Goal: Transaction & Acquisition: Purchase product/service

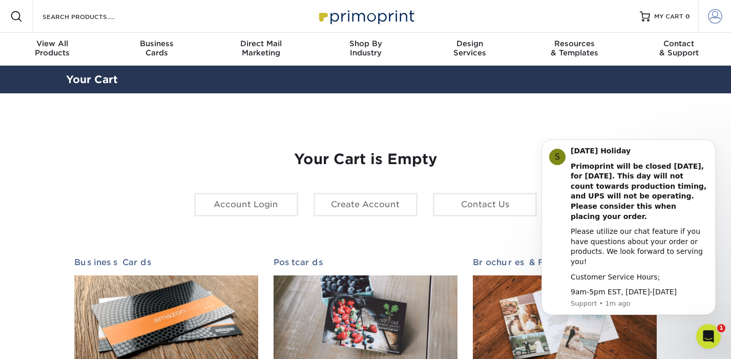
click at [716, 19] on span at bounding box center [715, 16] width 14 height 14
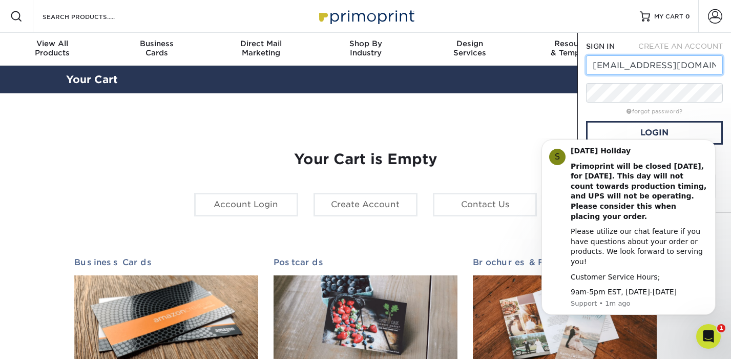
type input "hugo.santiagof@gmail.com"
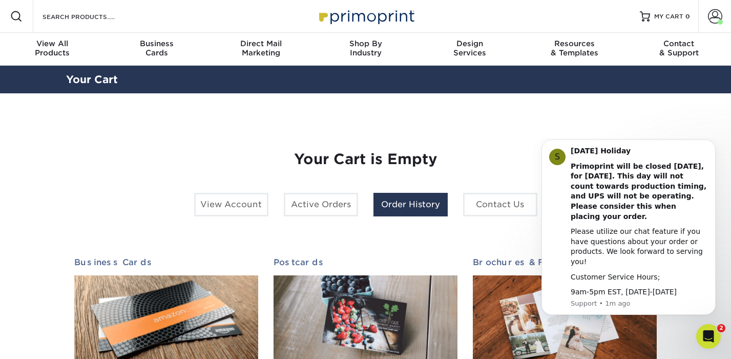
click at [409, 209] on link "Order History" at bounding box center [411, 205] width 74 height 24
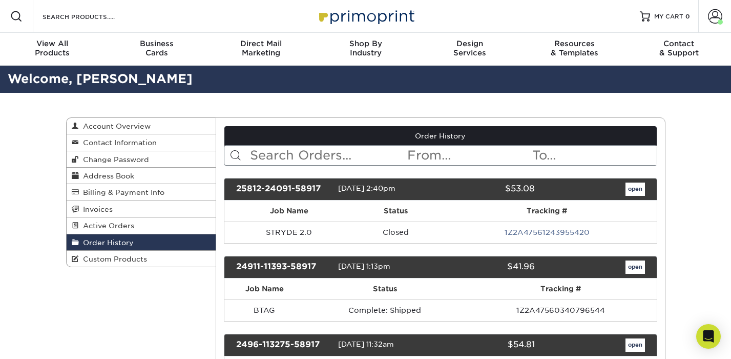
click at [633, 187] on link "open" at bounding box center [635, 188] width 19 height 13
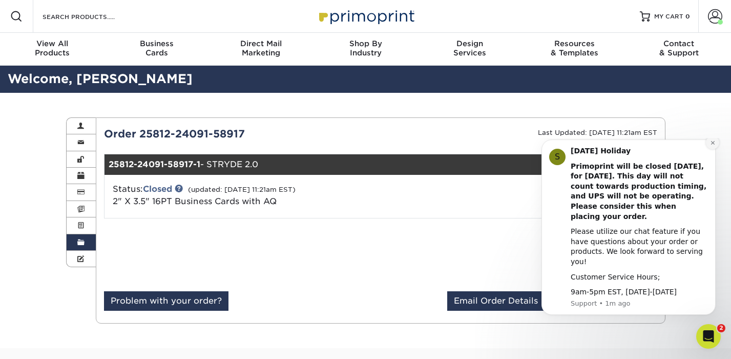
click at [713, 146] on icon "Dismiss notification" at bounding box center [713, 143] width 6 height 6
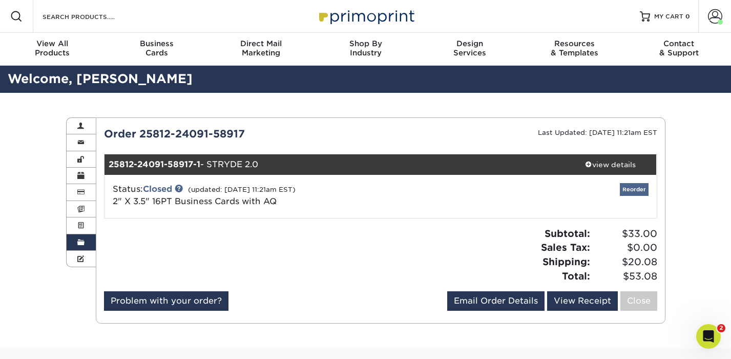
click at [637, 189] on link "Reorder" at bounding box center [634, 189] width 29 height 13
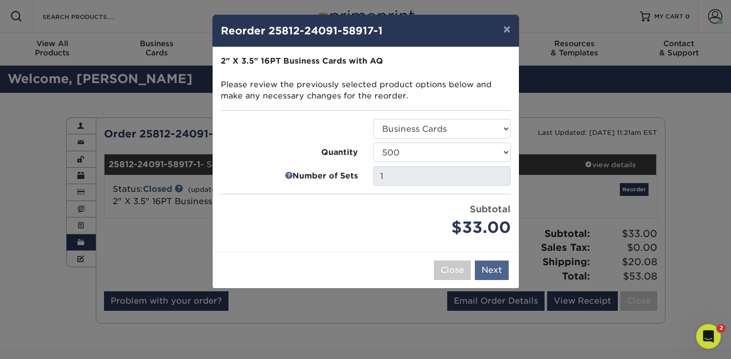
click at [489, 266] on button "Next" at bounding box center [492, 269] width 34 height 19
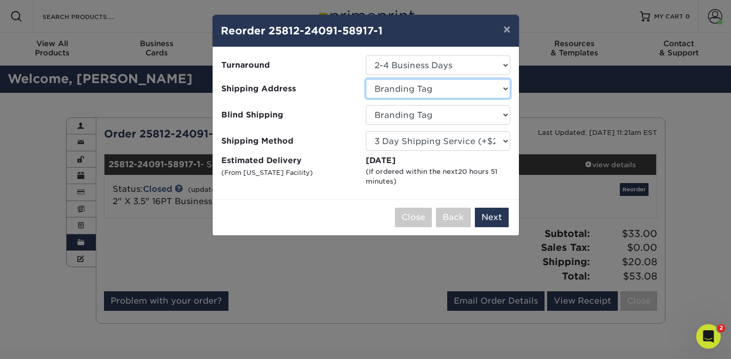
select select "273631"
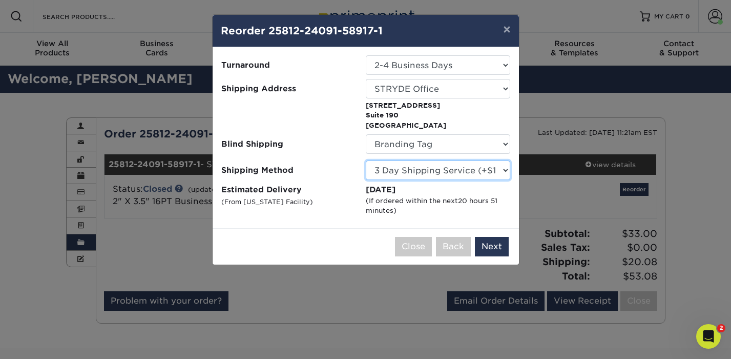
select select "03"
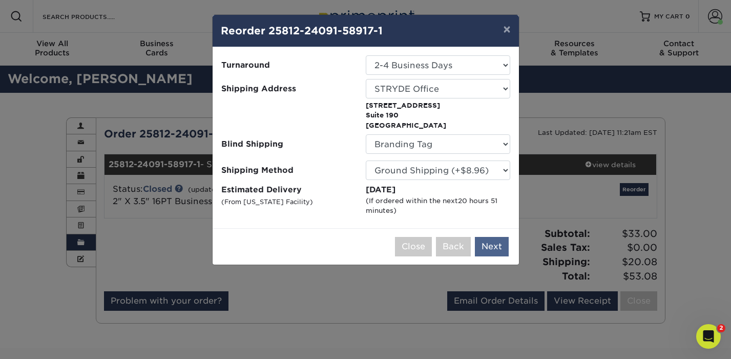
click at [494, 243] on button "Next" at bounding box center [492, 246] width 34 height 19
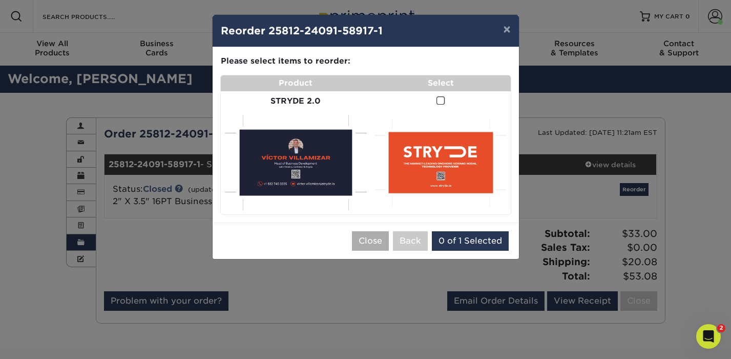
click at [377, 238] on button "Close" at bounding box center [370, 240] width 37 height 19
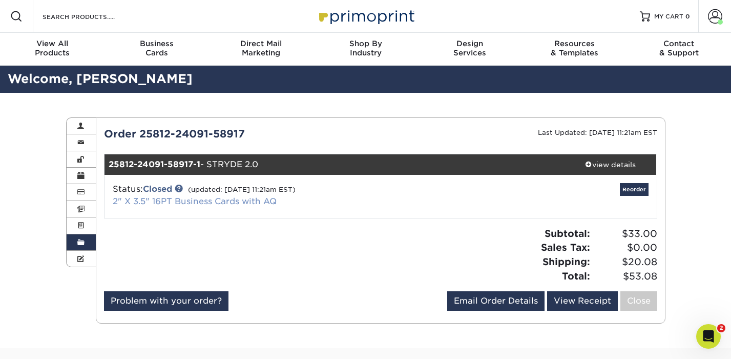
click at [117, 200] on link "2" X 3.5" 16PT Business Cards with AQ" at bounding box center [195, 201] width 164 height 10
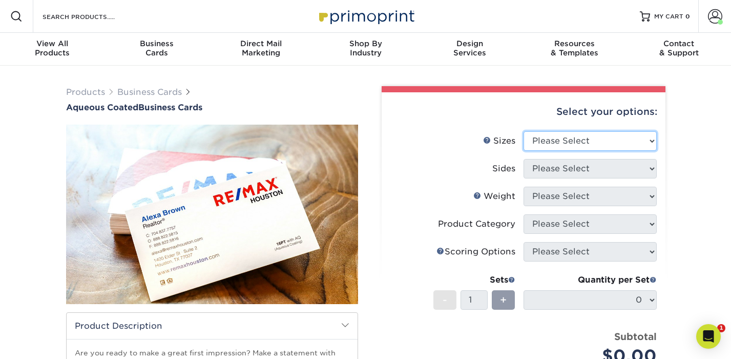
click at [563, 140] on select "Please Select 1.5" x 3.5" - Mini 1.75" x 3.5" - Mini 2" x 3" - Mini 2" x 3.5" -…" at bounding box center [590, 140] width 133 height 19
select select "2.12x3.38"
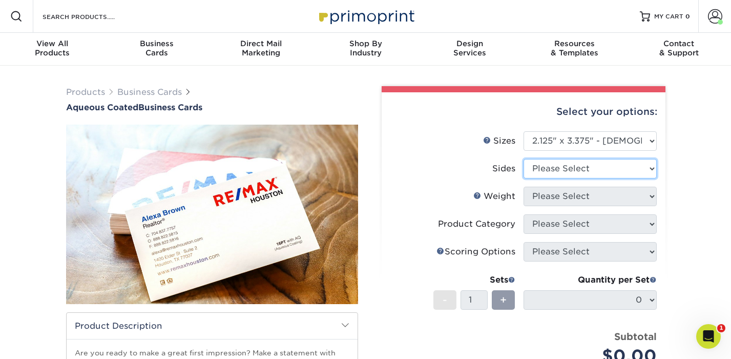
select select "13abbda7-1d64-4f25-8bb2-c179b224825d"
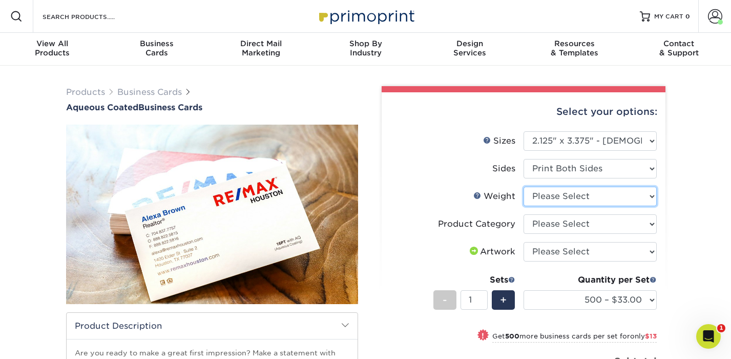
select select "16PT"
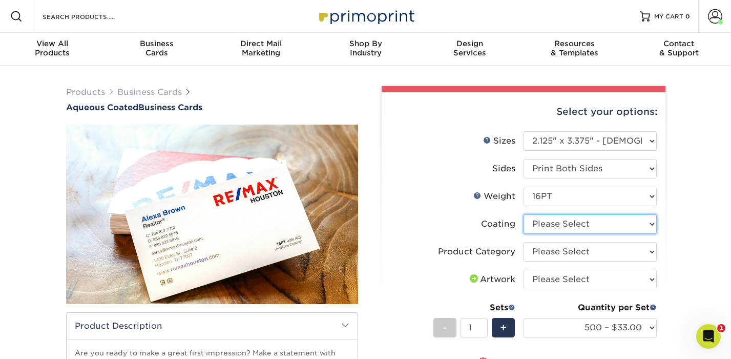
select select "d41dab50-ff65-4f4f-bb17-2afe4d36ae33"
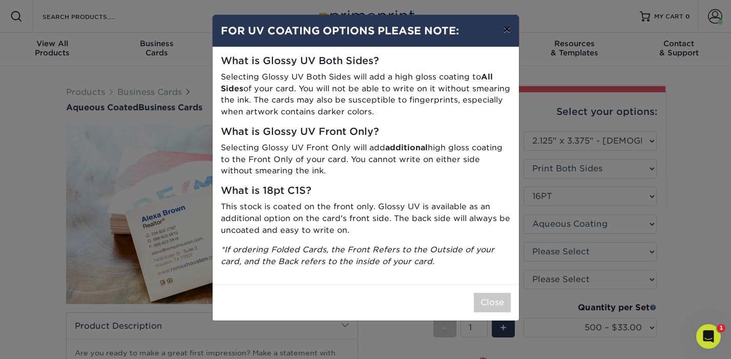
click at [509, 29] on button "×" at bounding box center [507, 29] width 24 height 29
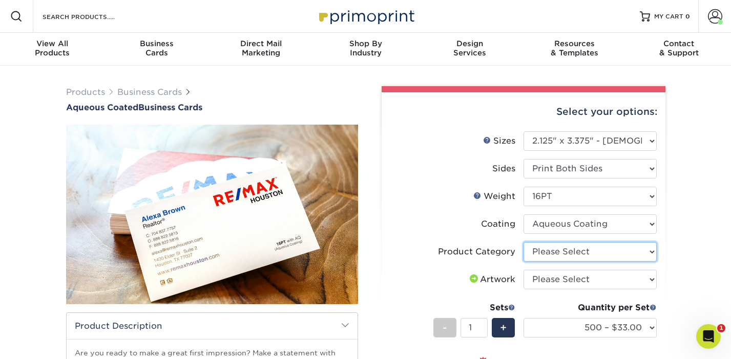
select select "3b5148f1-0588-4f88-a218-97bcfdce65c1"
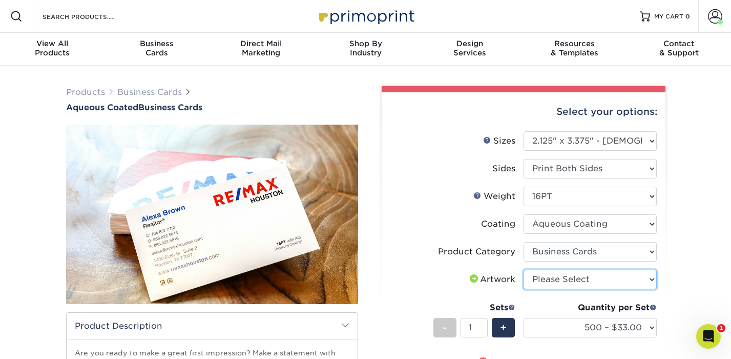
select select "upload"
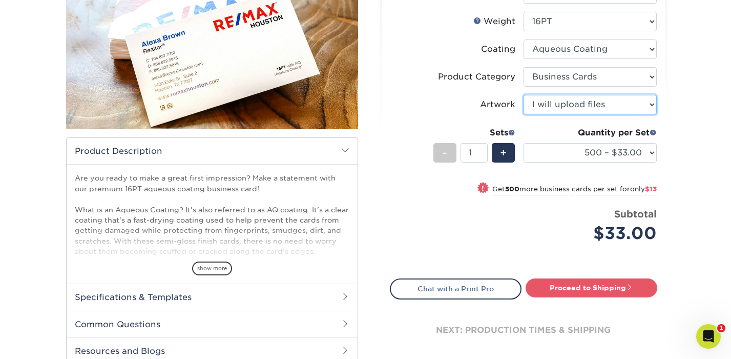
scroll to position [175, 0]
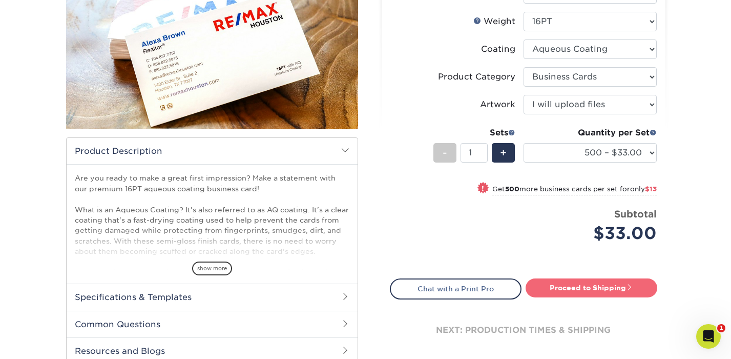
click at [593, 290] on link "Proceed to Shipping" at bounding box center [592, 287] width 132 height 18
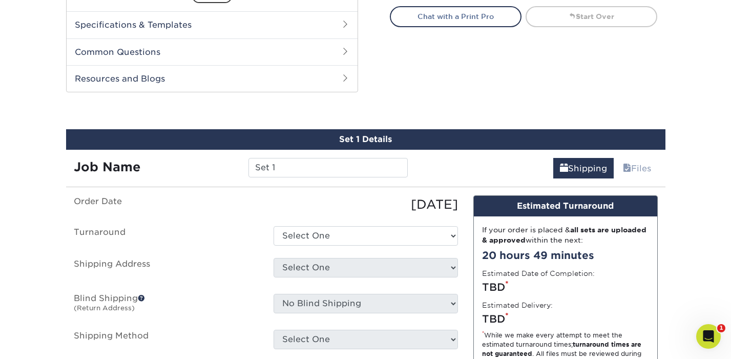
scroll to position [488, 0]
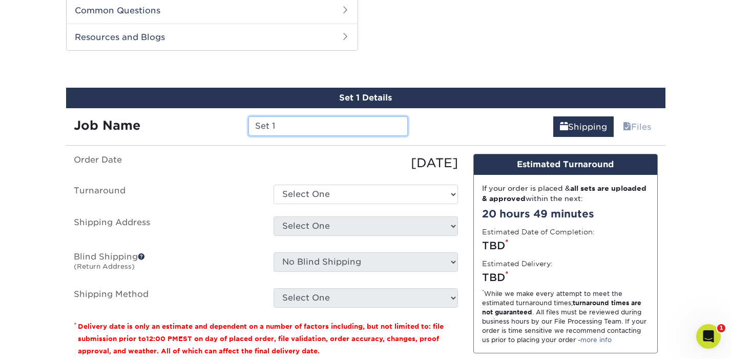
drag, startPoint x: 285, startPoint y: 126, endPoint x: 196, endPoint y: 125, distance: 89.7
click at [196, 125] on div "Job Name Set 1" at bounding box center [241, 125] width 350 height 19
type input "STRYDE 3.0"
click at [185, 162] on label "Order Date" at bounding box center [166, 163] width 200 height 18
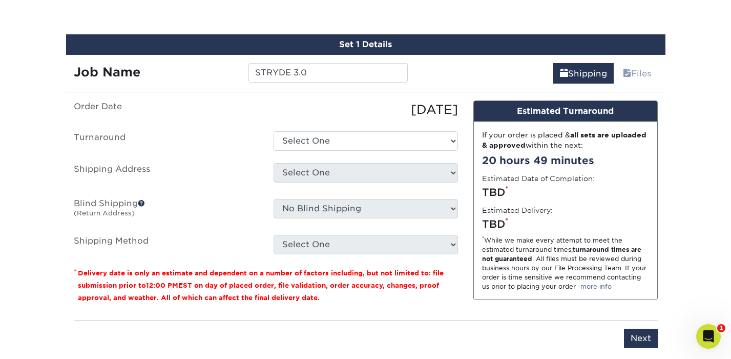
scroll to position [552, 0]
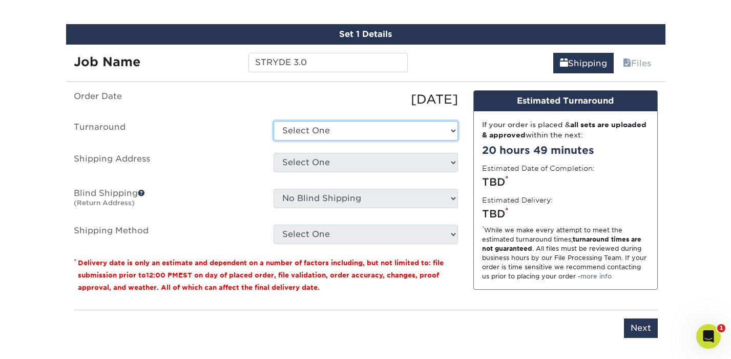
select select "970c32b5-92fa-4e4f-99d6-cef48d87292a"
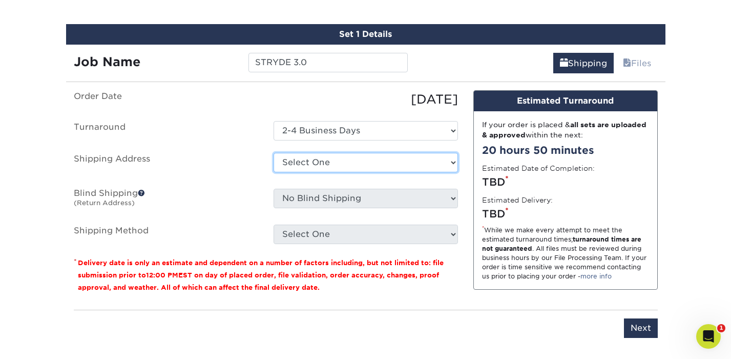
select select "273631"
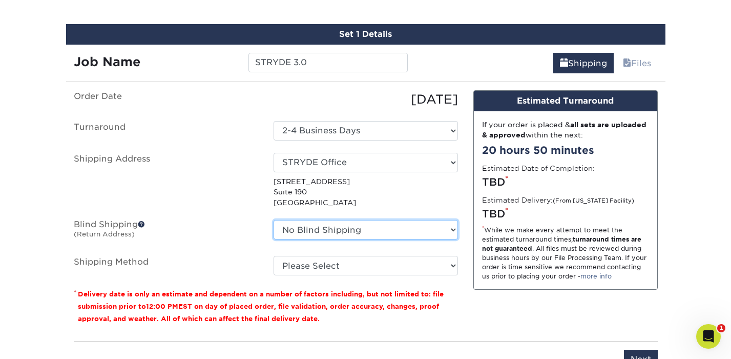
select select "284993"
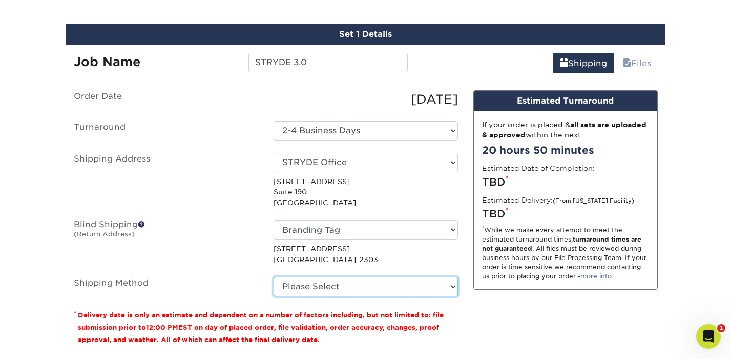
select select "03"
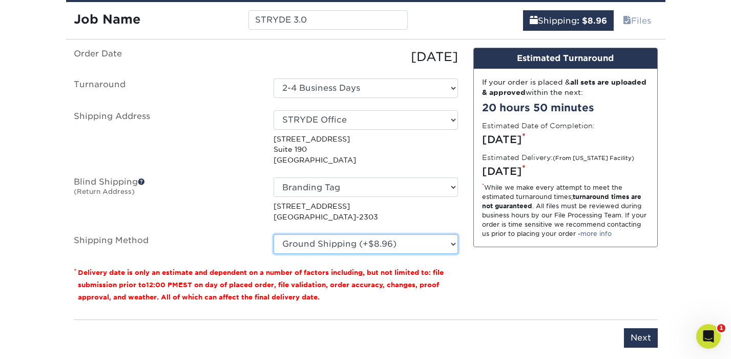
scroll to position [596, 0]
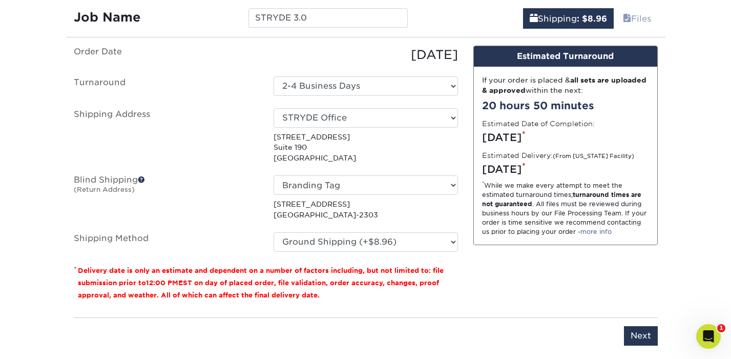
click at [143, 177] on span at bounding box center [141, 179] width 7 height 7
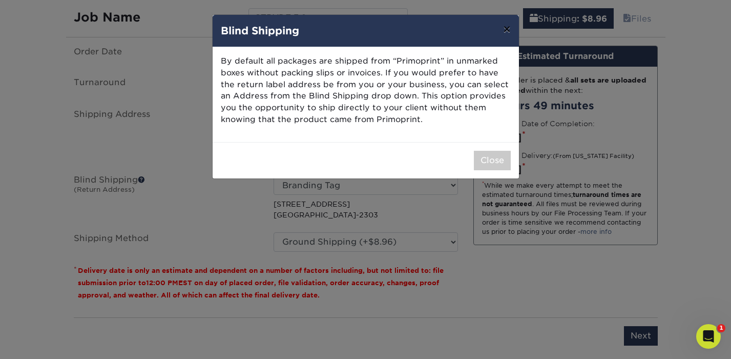
click at [507, 31] on button "×" at bounding box center [507, 29] width 24 height 29
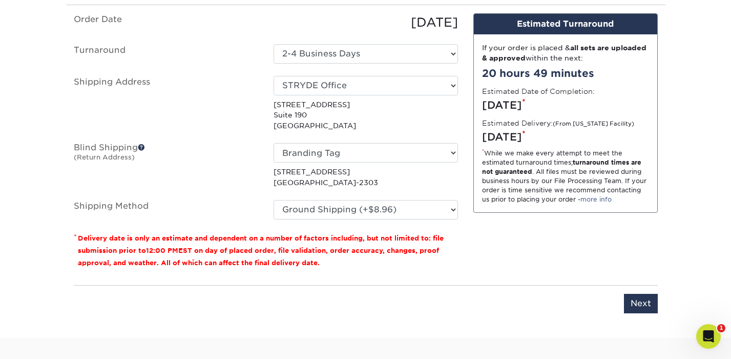
scroll to position [631, 0]
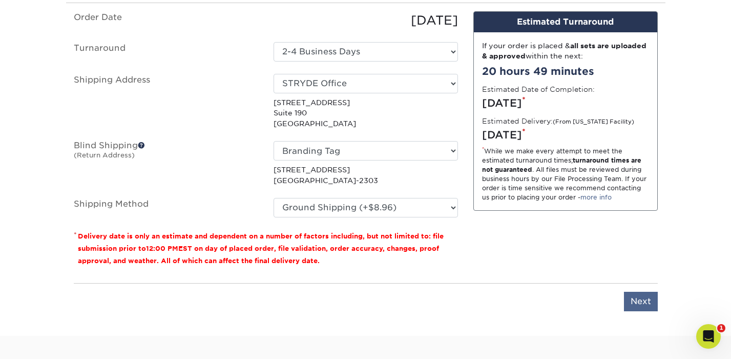
click at [638, 301] on input "Next" at bounding box center [641, 301] width 34 height 19
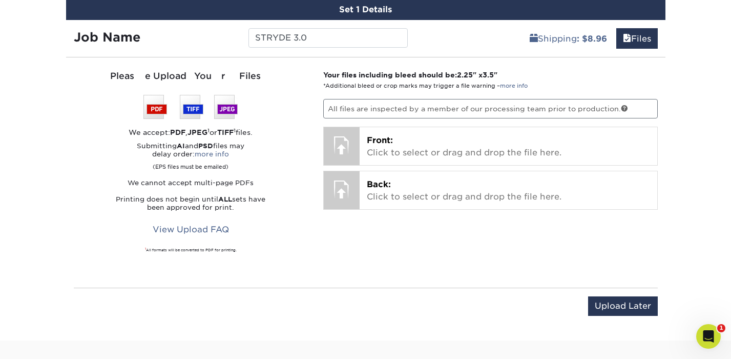
scroll to position [562, 0]
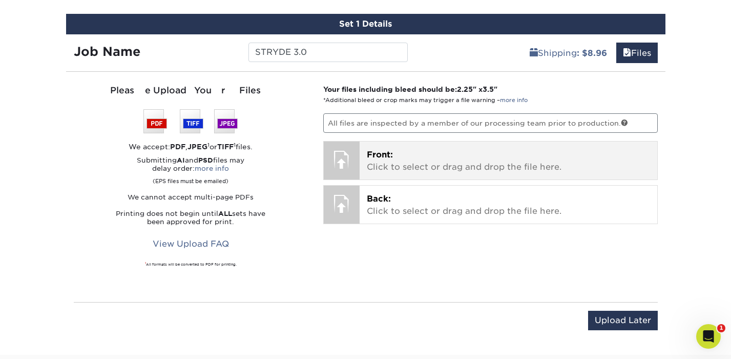
click at [382, 164] on p "Front: Click to select or drag and drop the file here." at bounding box center [508, 161] width 283 height 25
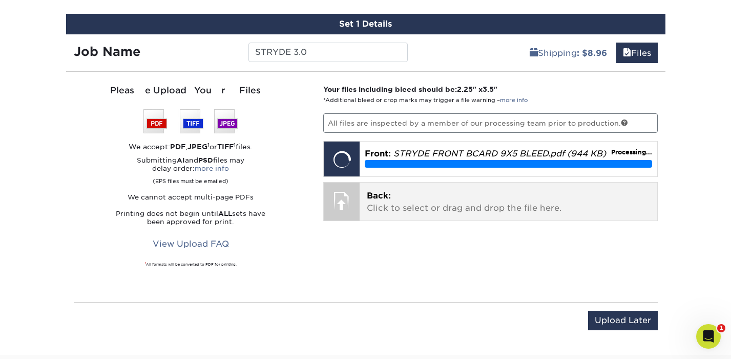
click at [368, 206] on p "Back: Click to select or drag and drop the file here." at bounding box center [508, 202] width 283 height 25
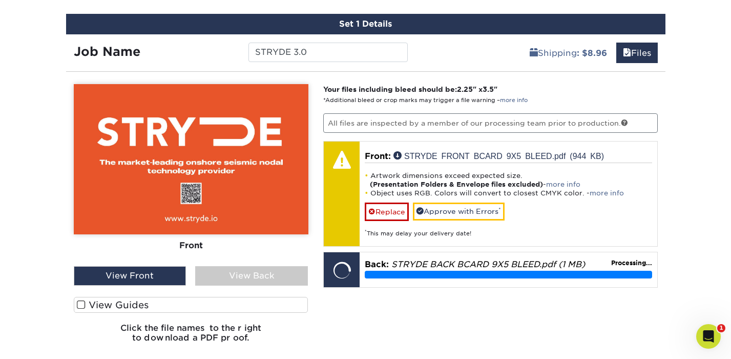
click at [81, 302] on span at bounding box center [81, 305] width 9 height 10
click at [0, 0] on input "View Guides" at bounding box center [0, 0] width 0 height 0
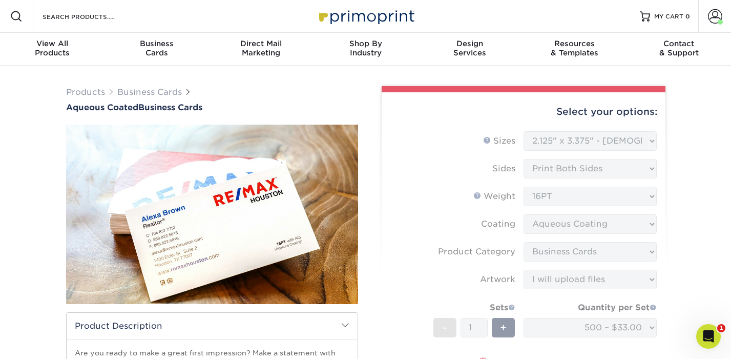
scroll to position [0, 0]
click at [364, 18] on img at bounding box center [366, 16] width 102 height 22
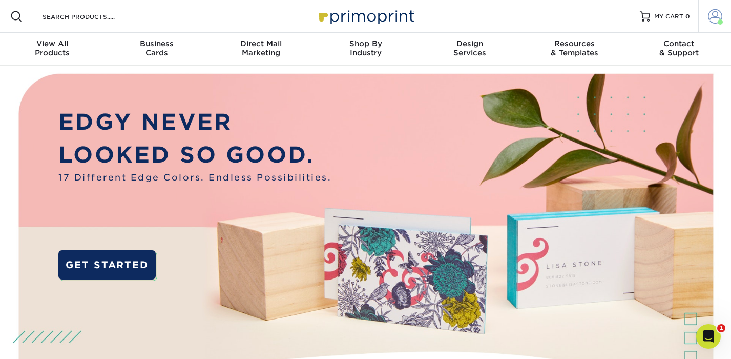
click at [718, 19] on span at bounding box center [715, 16] width 14 height 14
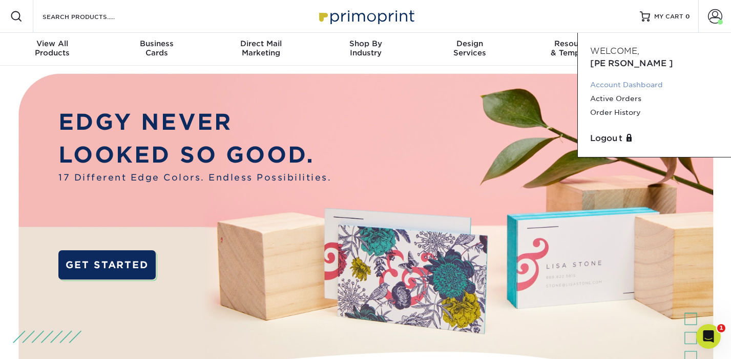
click at [618, 78] on link "Account Dashboard" at bounding box center [654, 85] width 129 height 14
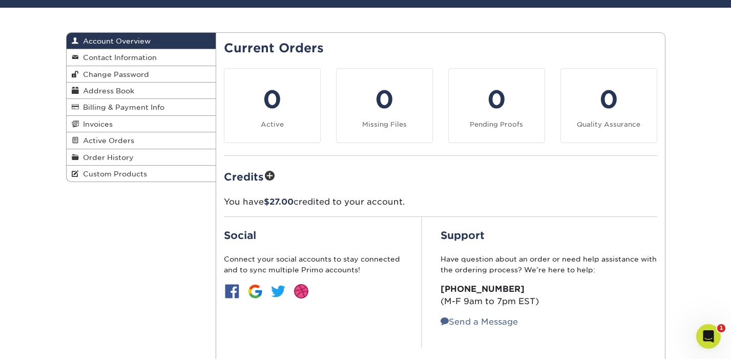
scroll to position [87, 0]
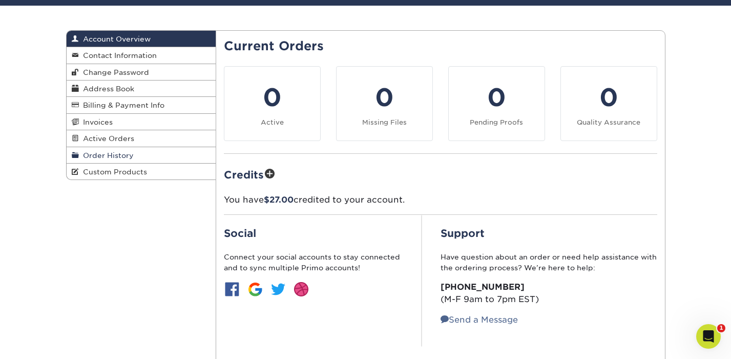
click at [116, 152] on span "Order History" at bounding box center [106, 155] width 55 height 8
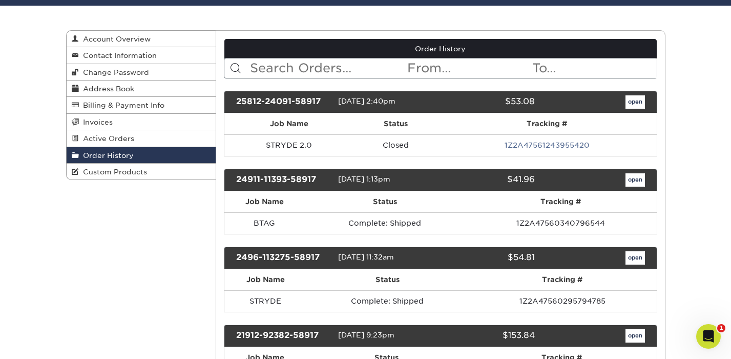
click at [636, 101] on link "open" at bounding box center [635, 101] width 19 height 13
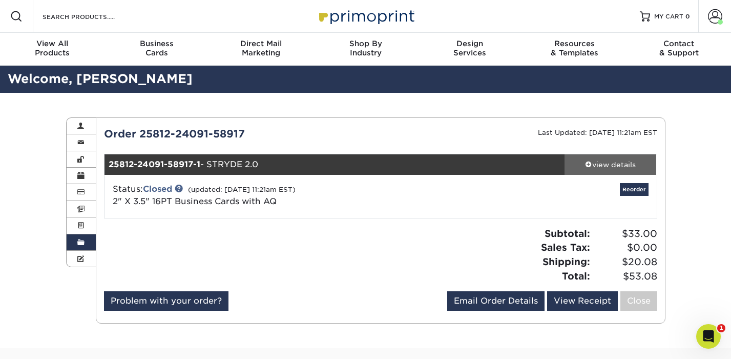
click at [607, 164] on div "view details" at bounding box center [611, 164] width 92 height 10
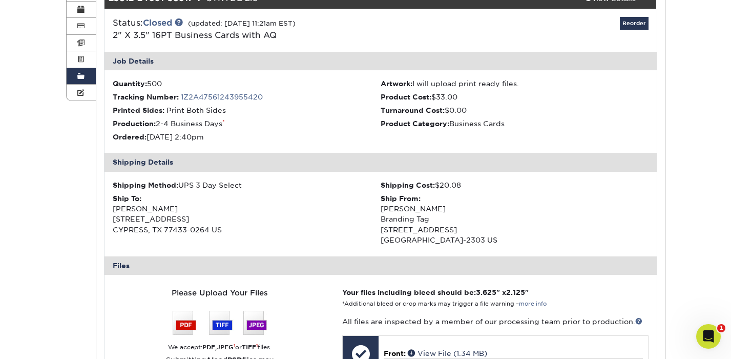
scroll to position [166, 0]
click at [116, 203] on div "Ship To: Victor Villamizar 9634 ROCKPORT HILLS DR CYPRESS, TX 77433-0264 US" at bounding box center [247, 214] width 268 height 42
drag, startPoint x: 113, startPoint y: 204, endPoint x: 235, endPoint y: 202, distance: 122.0
click at [235, 202] on div "Ship To: Victor Villamizar 9634 ROCKPORT HILLS DR CYPRESS, TX 77433-0264 US" at bounding box center [247, 214] width 268 height 42
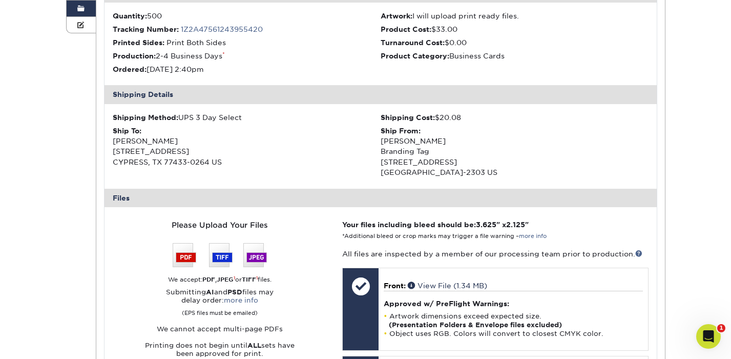
scroll to position [340, 0]
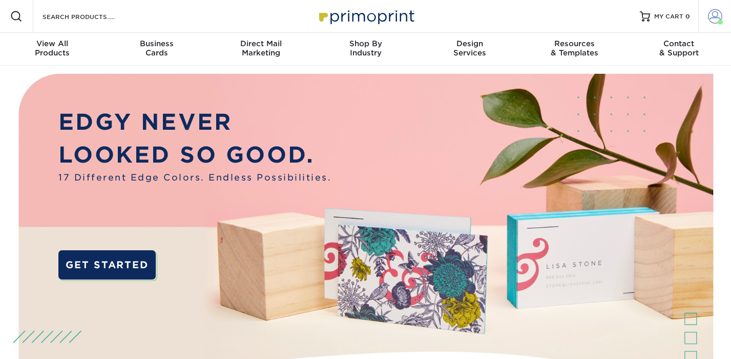
click at [710, 16] on span at bounding box center [715, 16] width 14 height 14
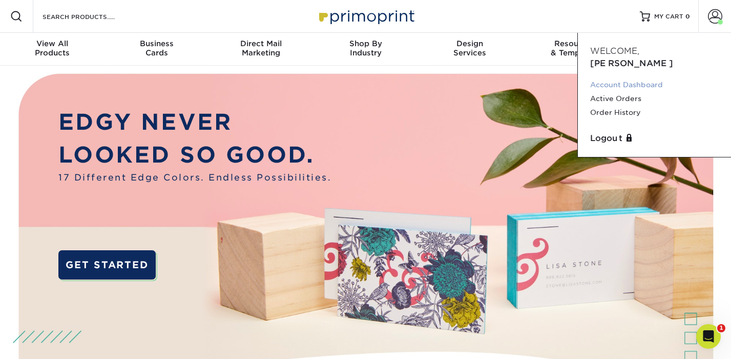
click at [624, 78] on link "Account Dashboard" at bounding box center [654, 85] width 129 height 14
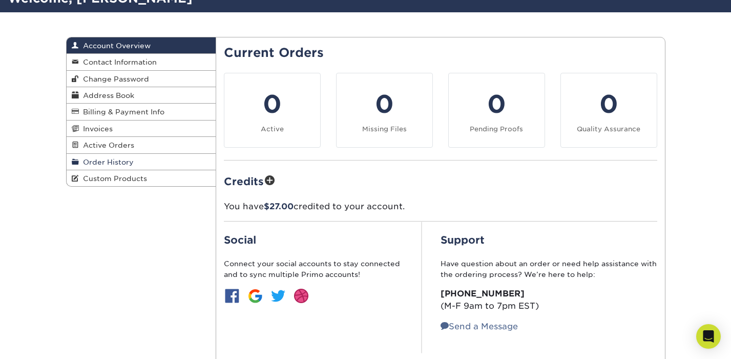
click at [110, 158] on span "Order History" at bounding box center [106, 162] width 55 height 8
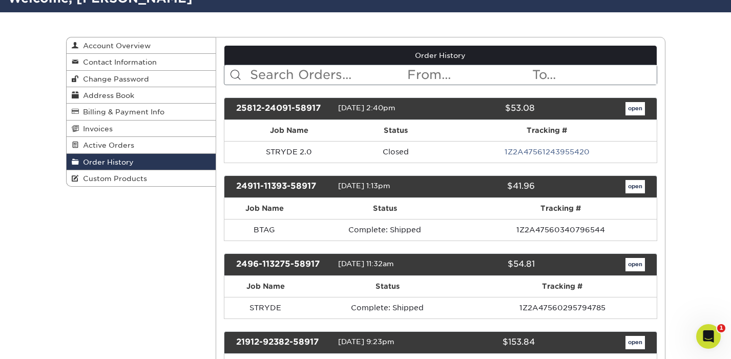
click at [636, 108] on link "open" at bounding box center [635, 108] width 19 height 13
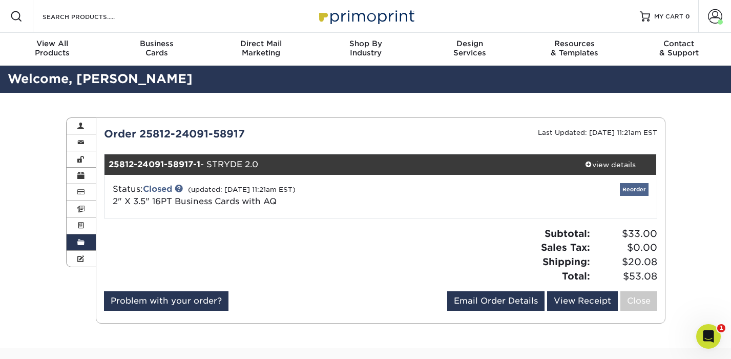
click at [628, 191] on link "Reorder" at bounding box center [634, 189] width 29 height 13
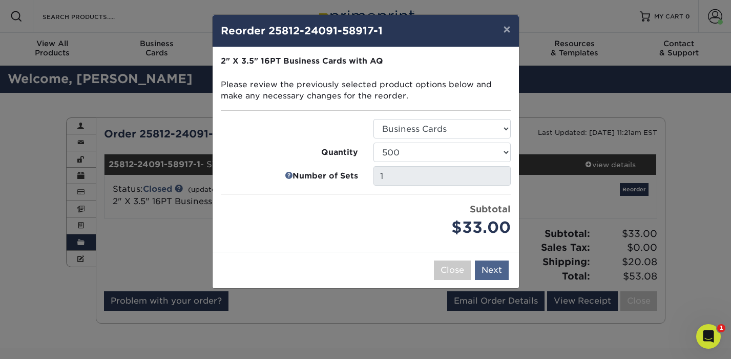
click at [492, 265] on button "Next" at bounding box center [492, 269] width 34 height 19
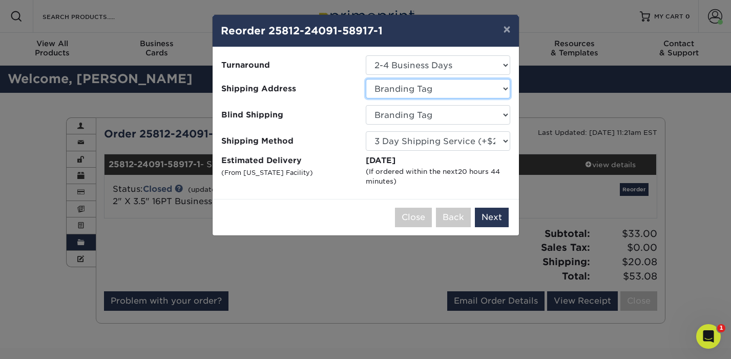
select select "273631"
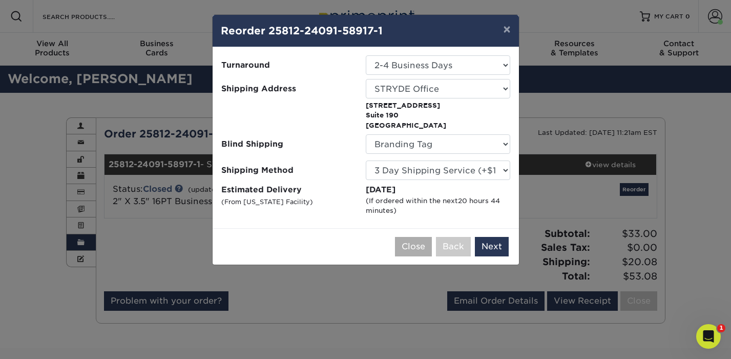
click at [409, 246] on button "Close" at bounding box center [413, 246] width 37 height 19
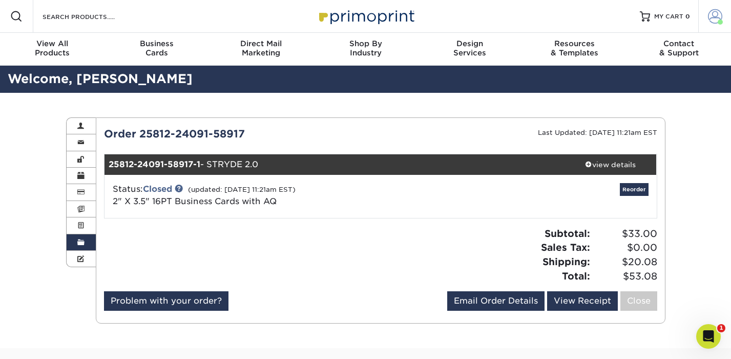
click at [718, 18] on span at bounding box center [715, 16] width 14 height 14
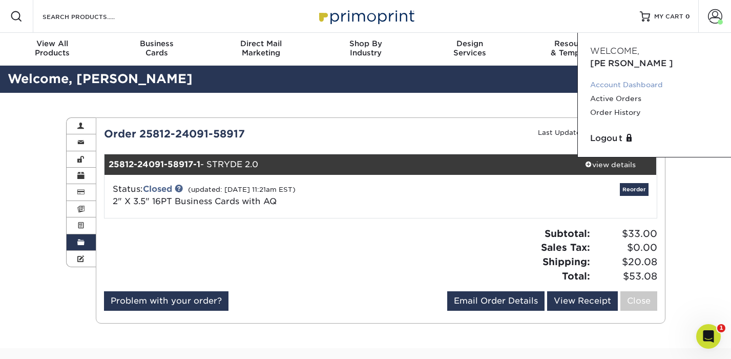
click at [599, 78] on link "Account Dashboard" at bounding box center [654, 85] width 129 height 14
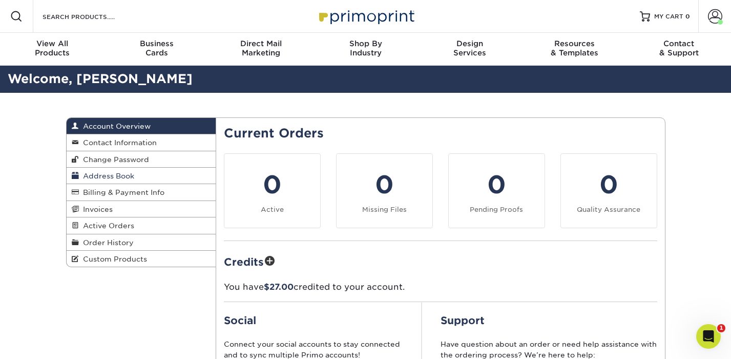
click at [111, 175] on span "Address Book" at bounding box center [106, 176] width 55 height 8
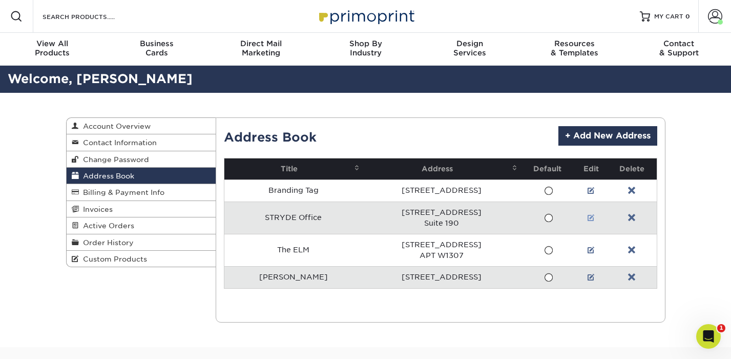
click at [594, 216] on link at bounding box center [591, 218] width 7 height 8
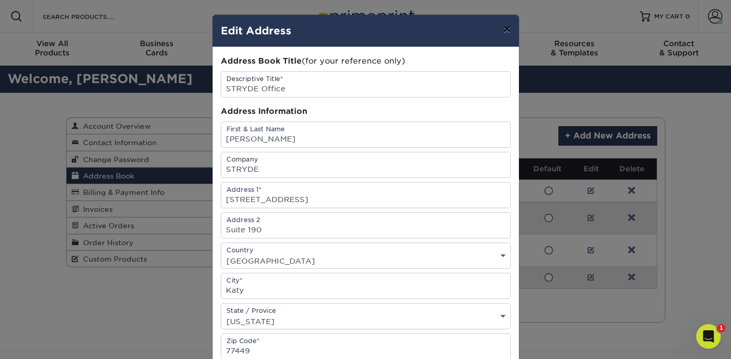
click at [511, 28] on button "×" at bounding box center [507, 29] width 24 height 29
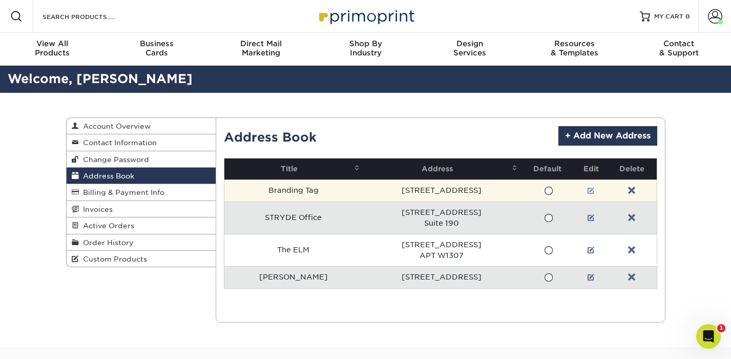
click at [595, 189] on link at bounding box center [591, 191] width 7 height 8
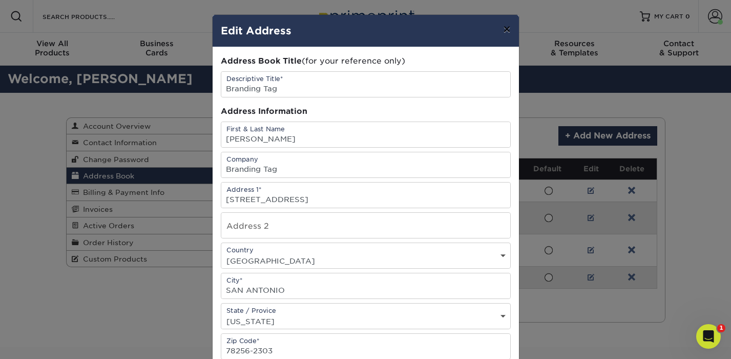
click at [509, 29] on button "×" at bounding box center [507, 29] width 24 height 29
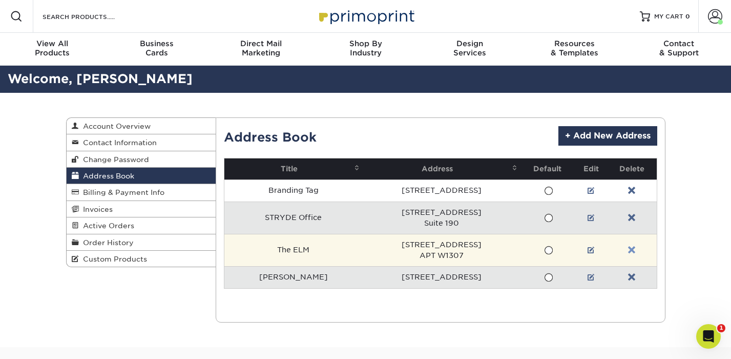
click at [632, 249] on link at bounding box center [631, 250] width 7 height 8
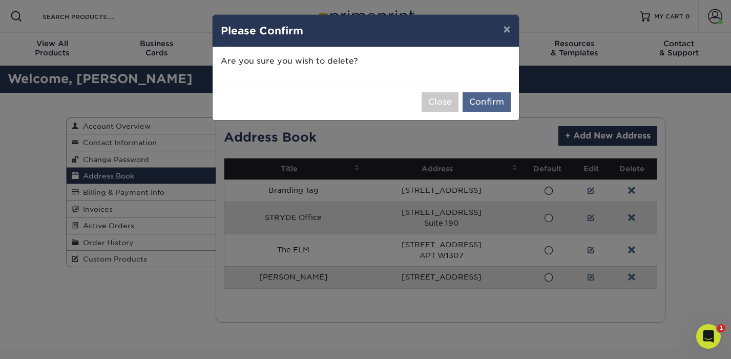
click at [482, 96] on button "Confirm" at bounding box center [487, 101] width 48 height 19
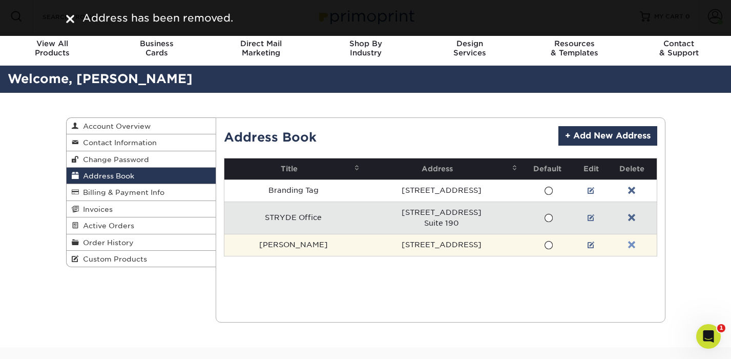
click at [633, 243] on link at bounding box center [631, 245] width 7 height 8
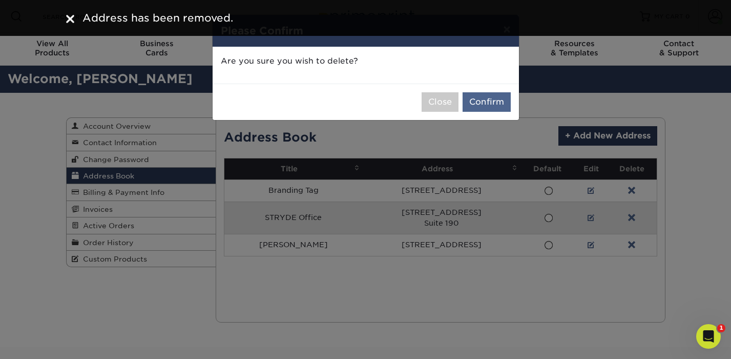
click at [482, 99] on button "Confirm" at bounding box center [487, 101] width 48 height 19
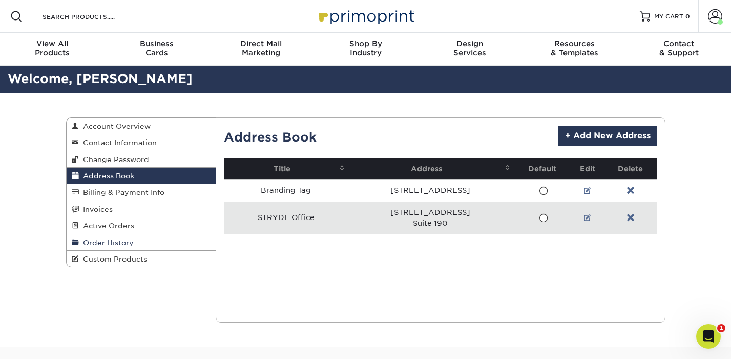
click at [114, 238] on span "Order History" at bounding box center [106, 242] width 55 height 8
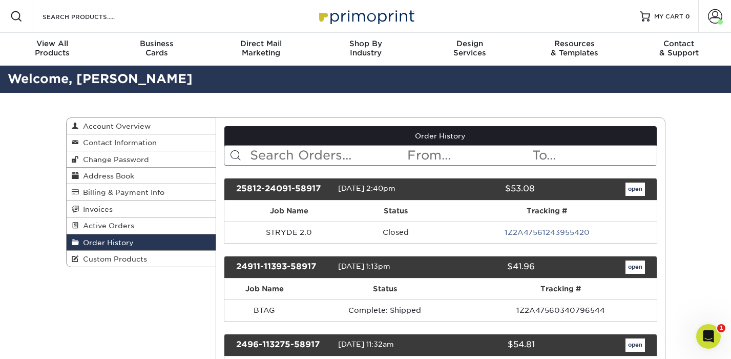
click at [630, 191] on link "open" at bounding box center [635, 188] width 19 height 13
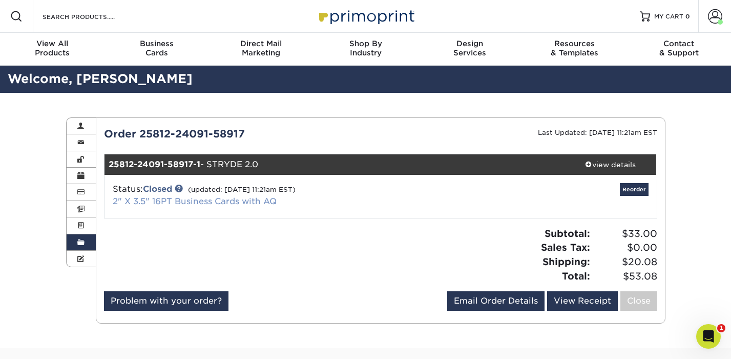
click at [163, 199] on link "2" X 3.5" 16PT Business Cards with AQ" at bounding box center [195, 201] width 164 height 10
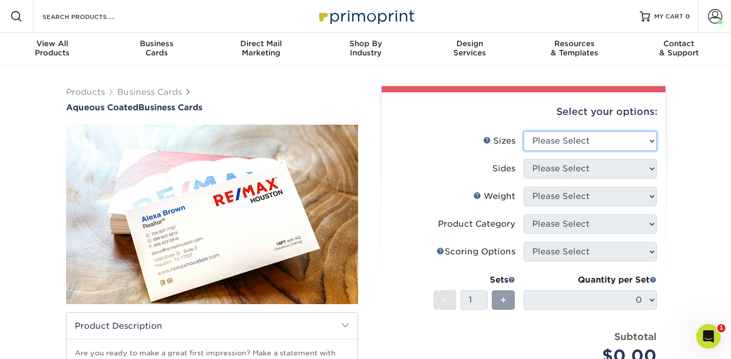
select select "2.00x3.50"
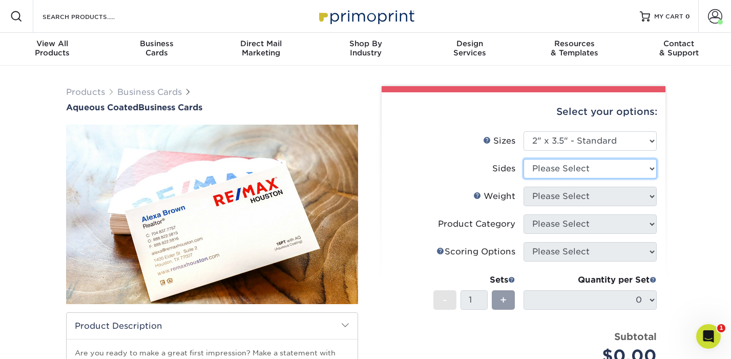
select select "13abbda7-1d64-4f25-8bb2-c179b224825d"
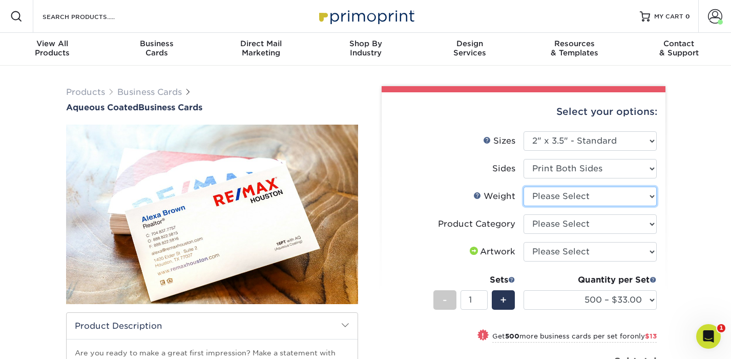
select select "16PT"
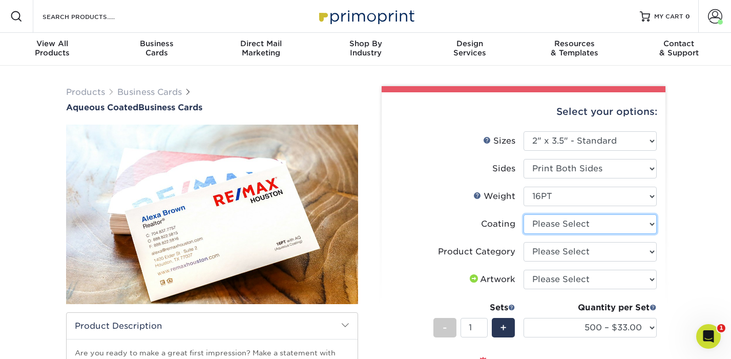
select select "d41dab50-ff65-4f4f-bb17-2afe4d36ae33"
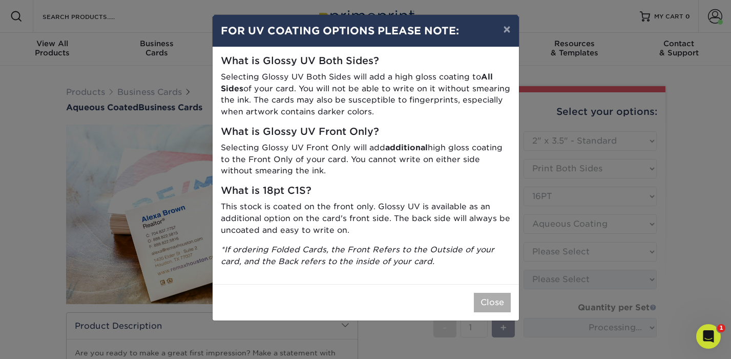
click at [491, 295] on button "Close" at bounding box center [492, 302] width 37 height 19
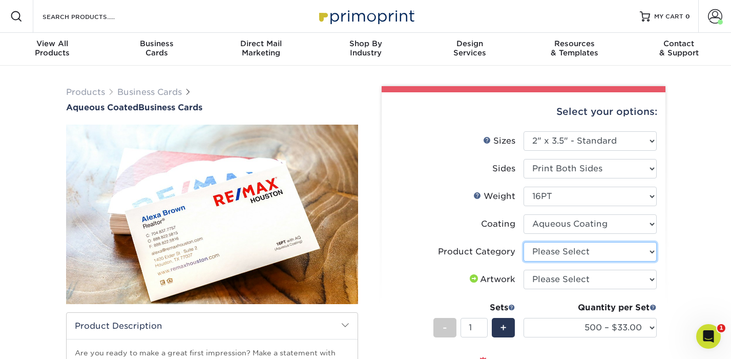
select select "3b5148f1-0588-4f88-a218-97bcfdce65c1"
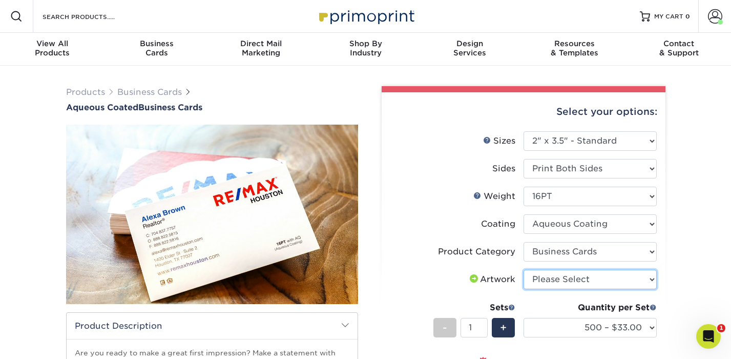
select select "upload"
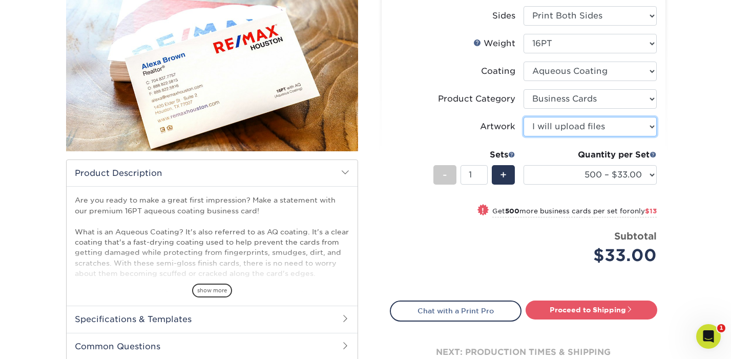
scroll to position [168, 0]
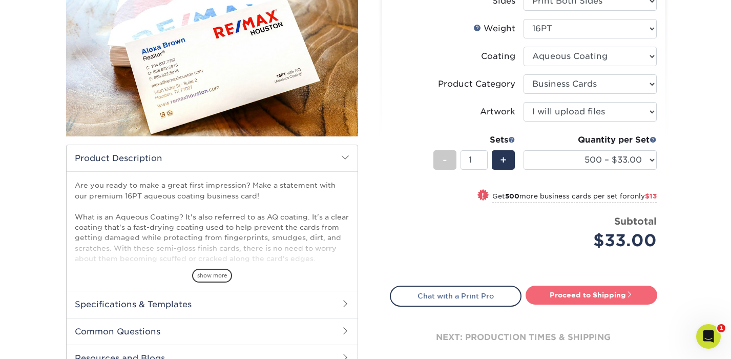
click at [584, 294] on link "Proceed to Shipping" at bounding box center [592, 294] width 132 height 18
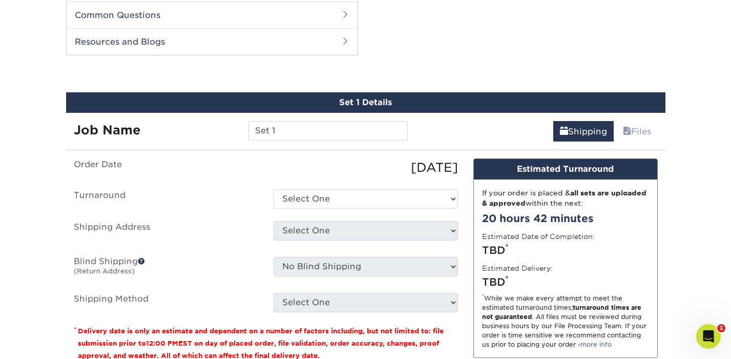
scroll to position [488, 0]
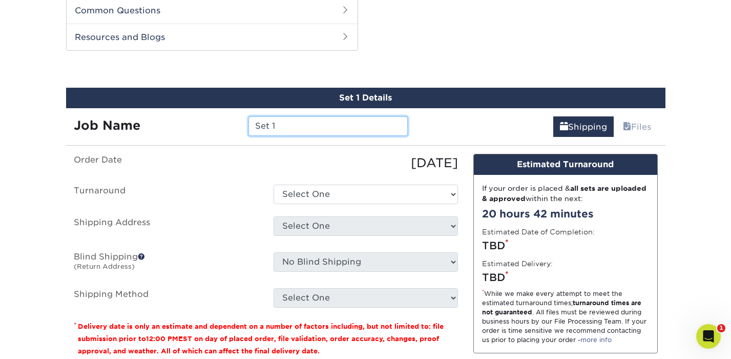
drag, startPoint x: 297, startPoint y: 131, endPoint x: 202, endPoint y: 127, distance: 94.9
click at [202, 127] on div "Job Name Set 1" at bounding box center [241, 125] width 350 height 19
type input "STRYDE 3.0"
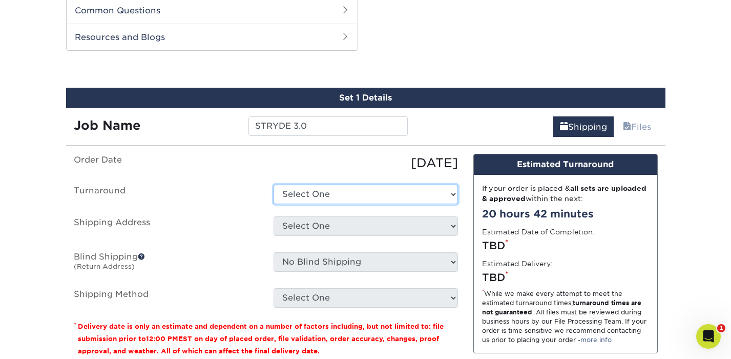
select select "6247fa13-6ec4-4bd5-81ce-27fae4b5d043"
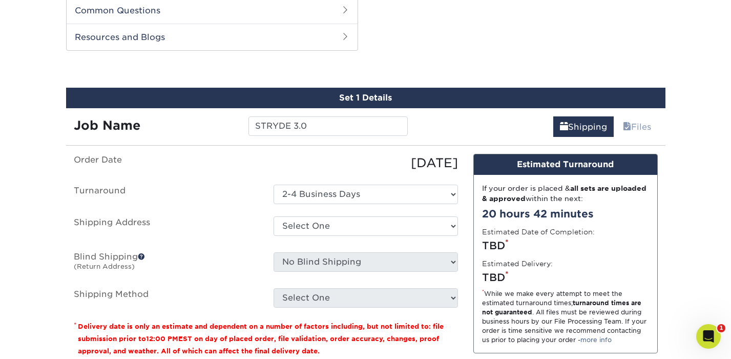
click at [350, 215] on ul "Order Date 08/29/2025 Turnaround Select One 2-4 Business Days 2 Day Next Busine…" at bounding box center [266, 231] width 384 height 154
select select "273631"
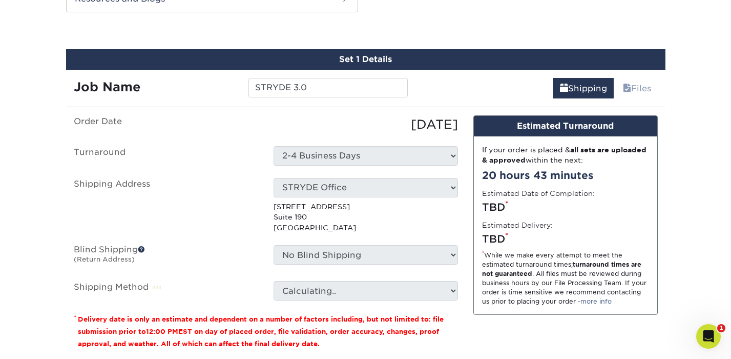
scroll to position [555, 0]
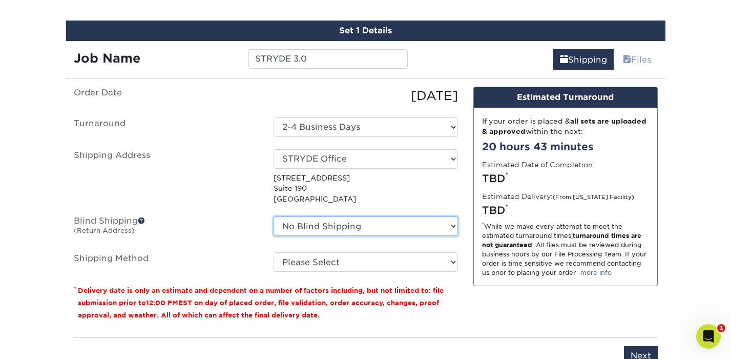
click at [337, 226] on select "No Blind Shipping Branding Tag STRYDE Office + Add New Address" at bounding box center [366, 225] width 184 height 19
select select "284993"
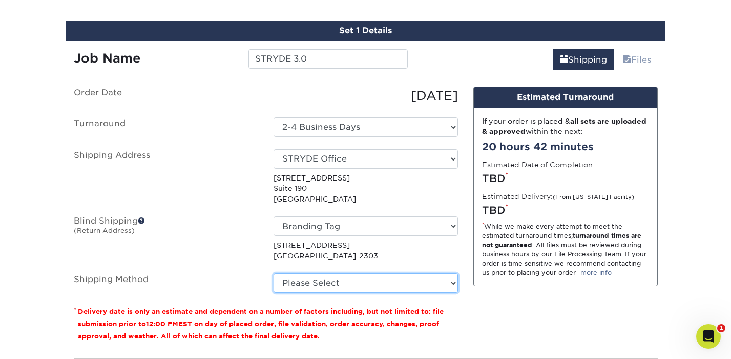
select select "03"
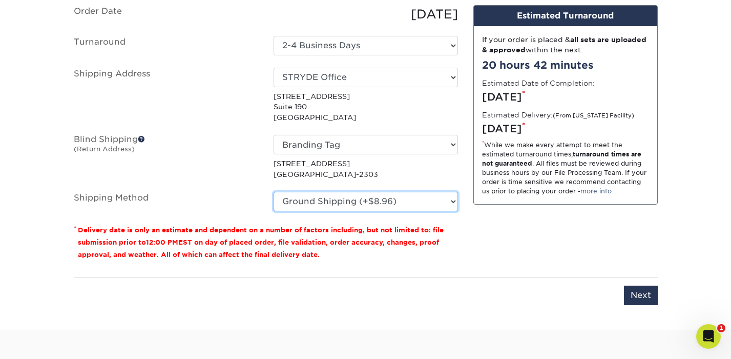
scroll to position [654, 0]
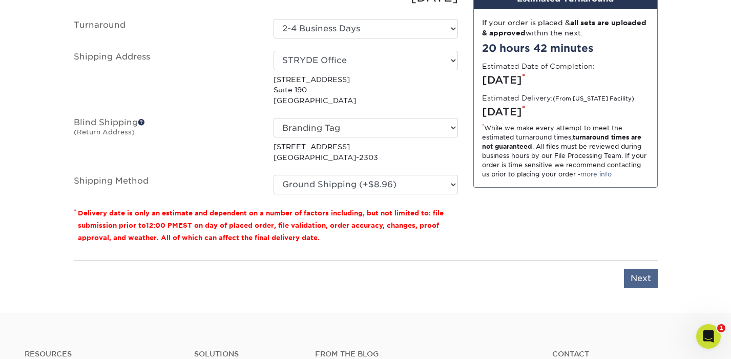
click at [645, 271] on input "Next" at bounding box center [641, 277] width 34 height 19
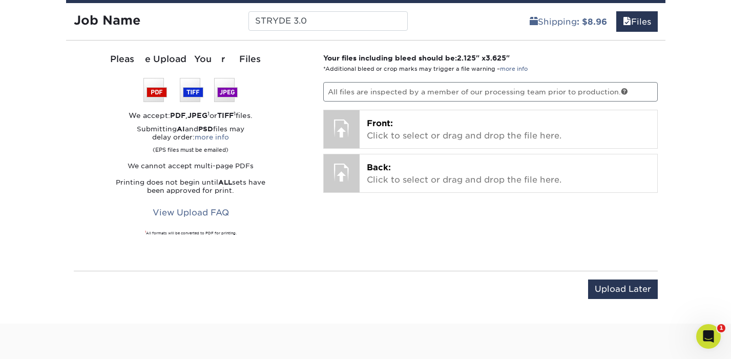
scroll to position [576, 0]
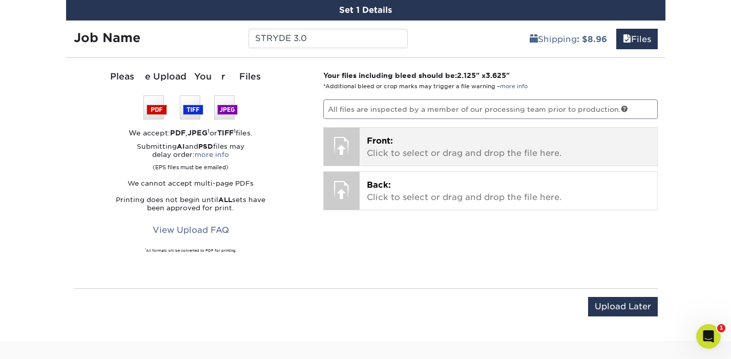
click at [429, 138] on p "Front: Click to select or drag and drop the file here." at bounding box center [508, 147] width 283 height 25
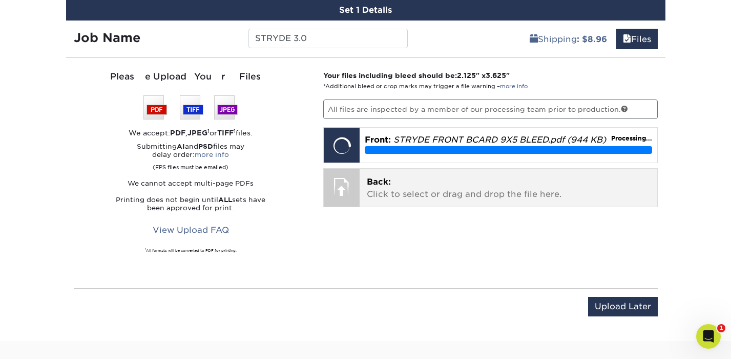
click at [390, 186] on p "Back: Click to select or drag and drop the file here." at bounding box center [508, 188] width 283 height 25
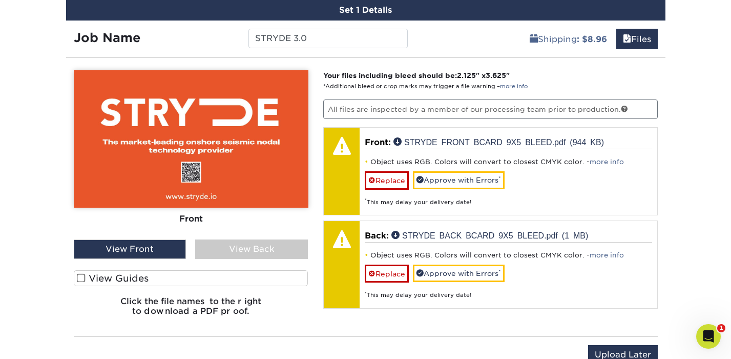
click at [84, 275] on span at bounding box center [81, 278] width 9 height 10
click at [0, 0] on input "View Guides" at bounding box center [0, 0] width 0 height 0
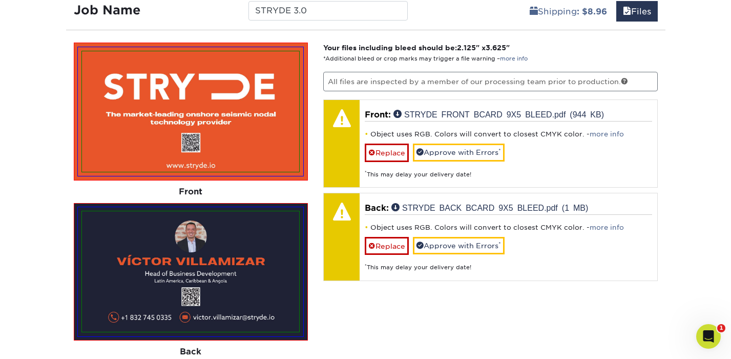
scroll to position [601, 0]
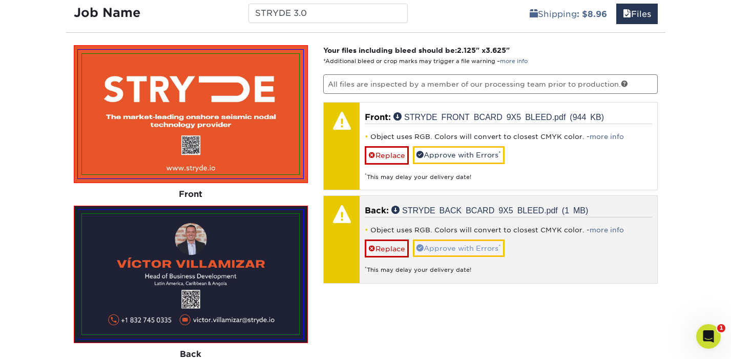
click at [460, 247] on link "Approve with Errors *" at bounding box center [459, 247] width 92 height 17
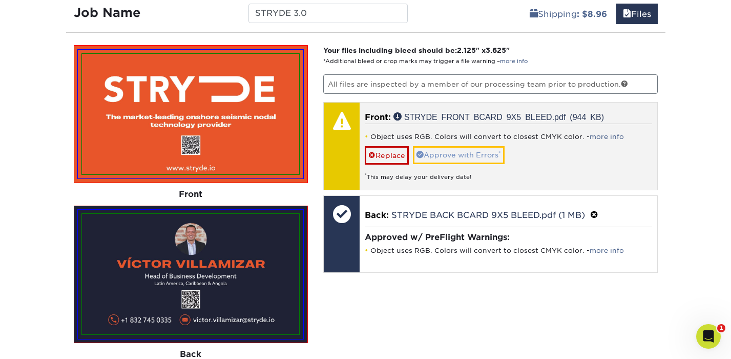
click at [448, 161] on link "Approve with Errors *" at bounding box center [459, 154] width 92 height 17
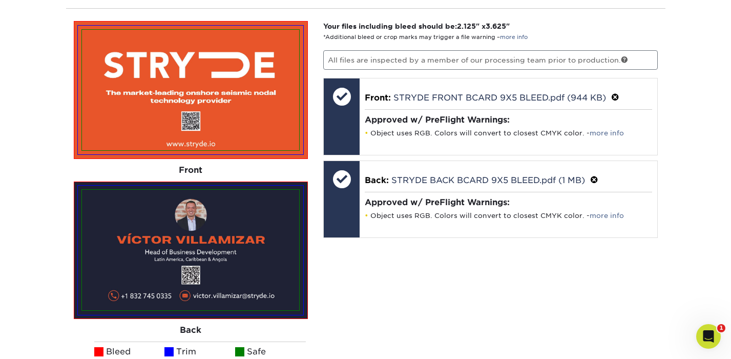
scroll to position [624, 0]
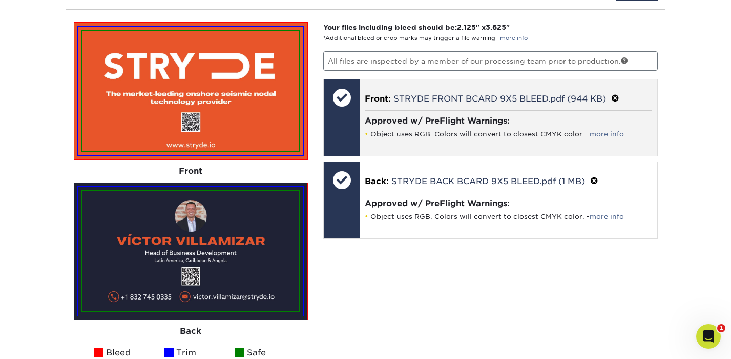
click at [619, 99] on span at bounding box center [615, 99] width 8 height 10
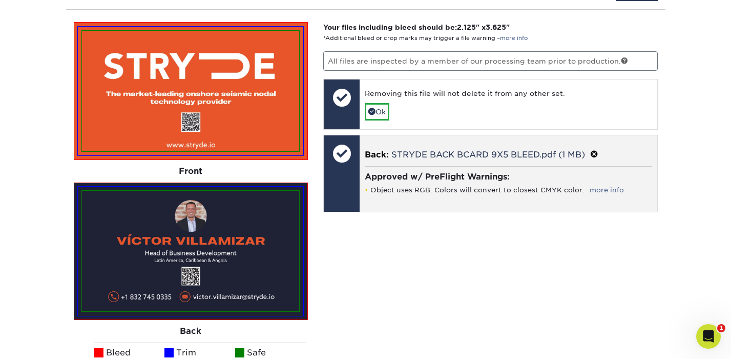
click at [597, 150] on span at bounding box center [594, 155] width 8 height 10
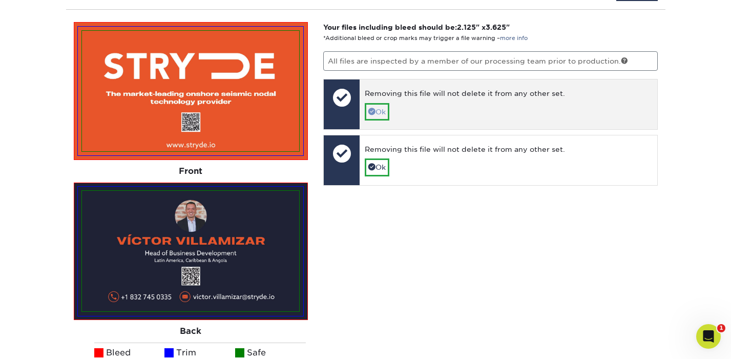
click at [380, 113] on link "Ok" at bounding box center [377, 111] width 25 height 17
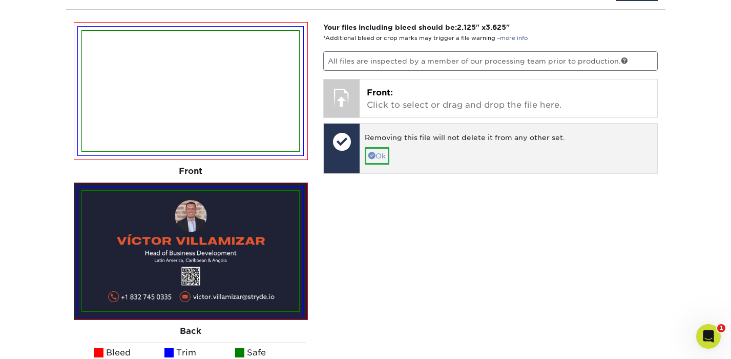
click at [382, 148] on link "Ok" at bounding box center [377, 155] width 25 height 17
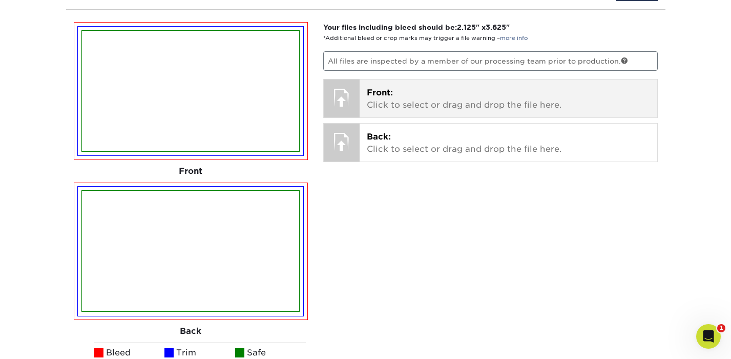
click at [371, 101] on p "Front: Click to select or drag and drop the file here." at bounding box center [508, 99] width 283 height 25
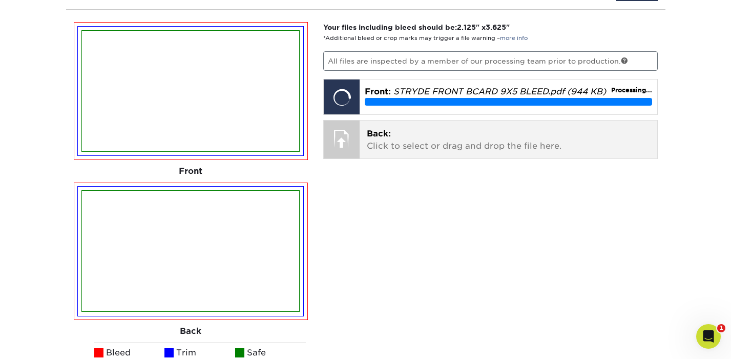
click at [392, 140] on p "Back: Click to select or drag and drop the file here." at bounding box center [508, 140] width 283 height 25
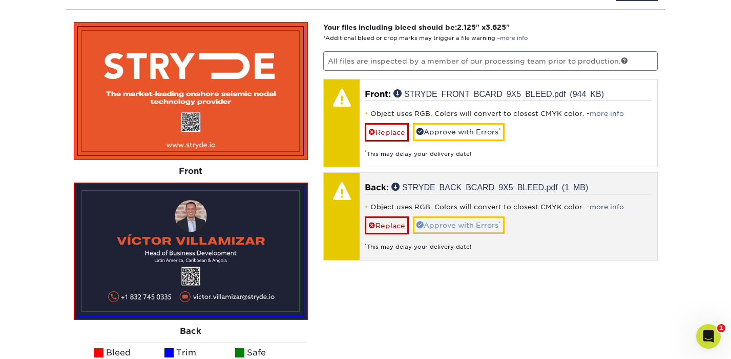
click at [460, 225] on link "Approve with Errors *" at bounding box center [459, 224] width 92 height 17
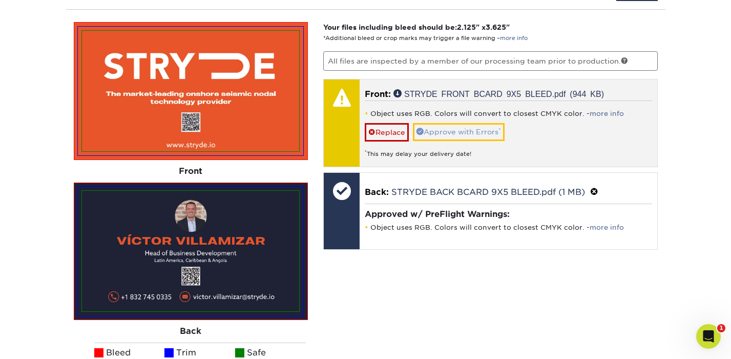
click at [442, 125] on link "Approve with Errors *" at bounding box center [459, 131] width 92 height 17
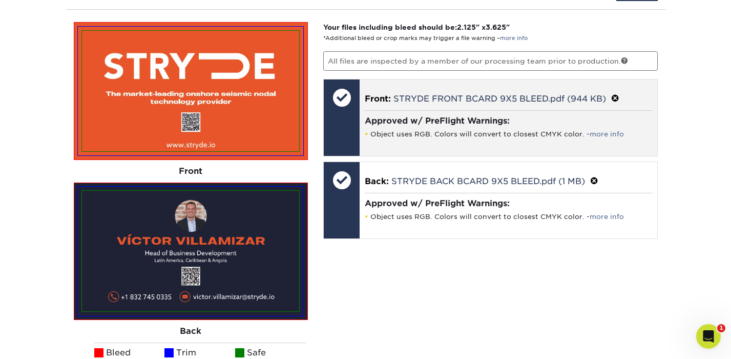
click at [618, 94] on span at bounding box center [615, 99] width 8 height 10
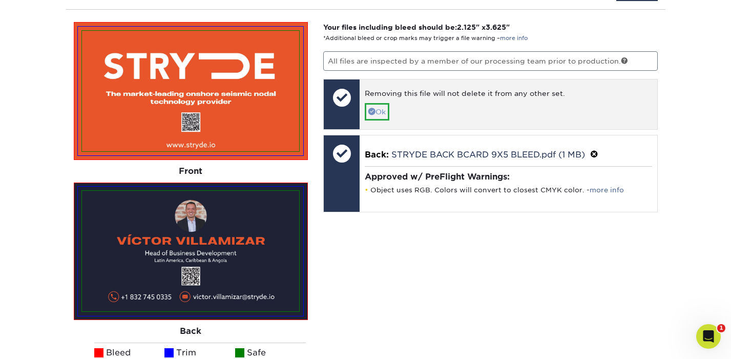
click at [384, 104] on link "Ok" at bounding box center [377, 111] width 25 height 17
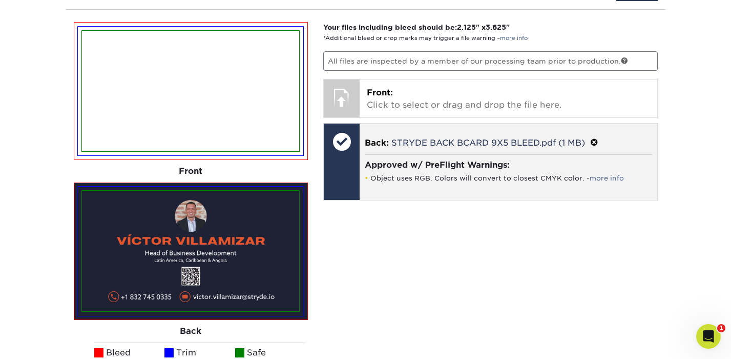
click at [598, 136] on p "Back: STRYDE BACK BCARD 9X5 BLEED.pdf (1 MB)" at bounding box center [508, 142] width 287 height 13
click at [594, 140] on span at bounding box center [594, 143] width 8 height 10
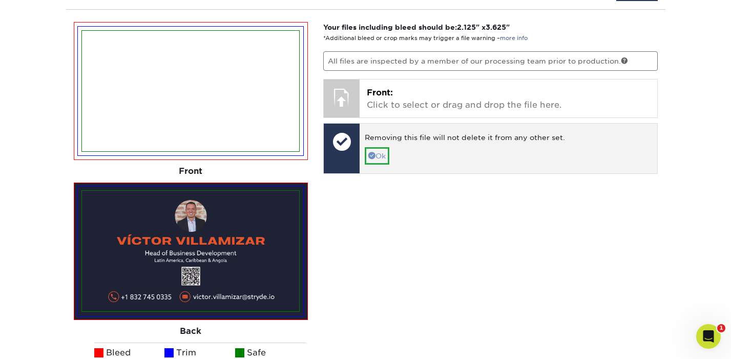
click at [370, 154] on span at bounding box center [371, 155] width 7 height 7
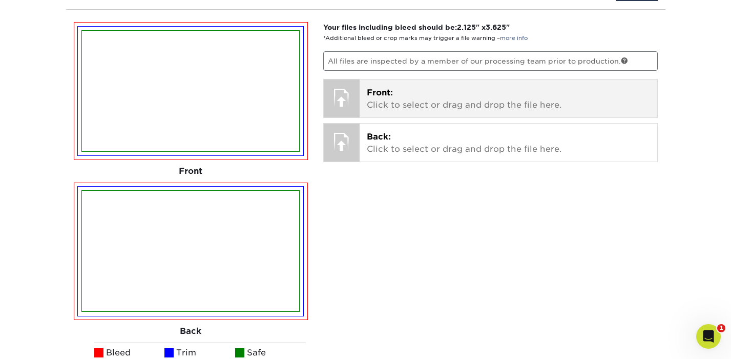
click at [377, 101] on p "Front: Click to select or drag and drop the file here." at bounding box center [508, 99] width 283 height 25
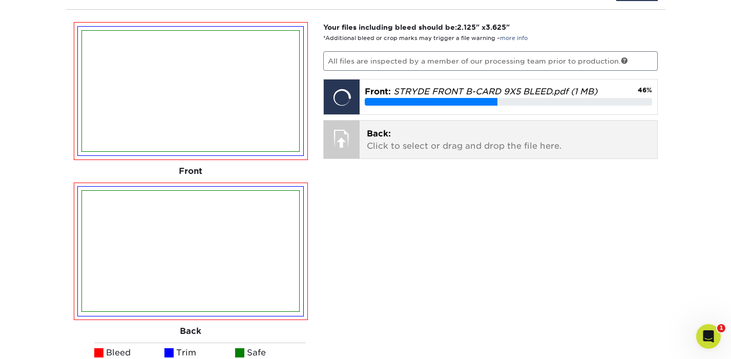
click at [416, 144] on p "Back: Click to select or drag and drop the file here." at bounding box center [508, 140] width 283 height 25
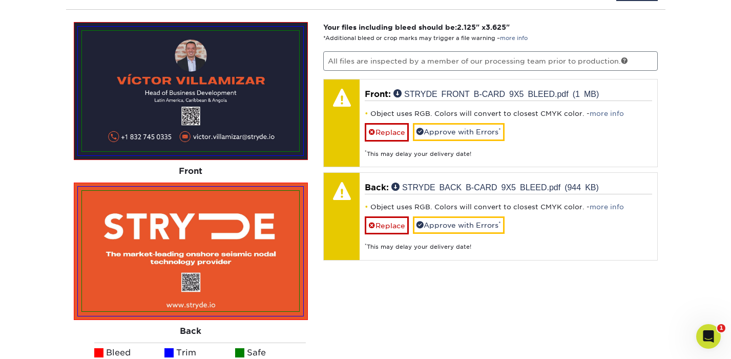
scroll to position [645, 0]
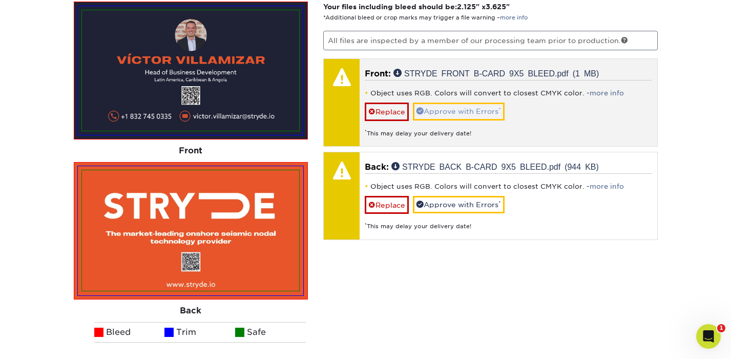
click at [463, 110] on link "Approve with Errors *" at bounding box center [459, 110] width 92 height 17
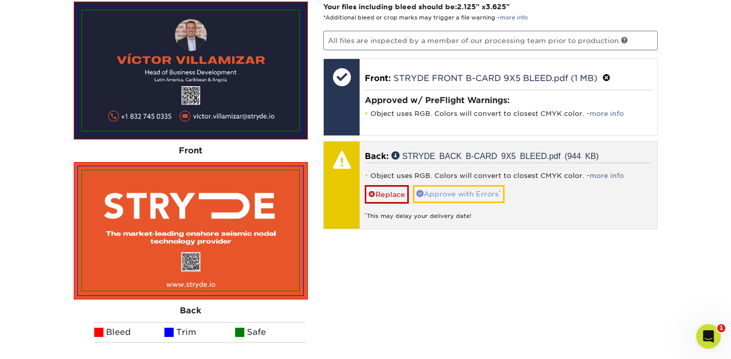
click at [448, 194] on link "Approve with Errors *" at bounding box center [459, 193] width 92 height 17
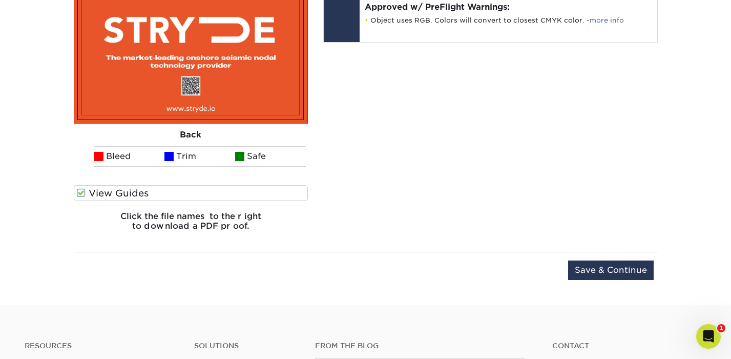
scroll to position [873, 0]
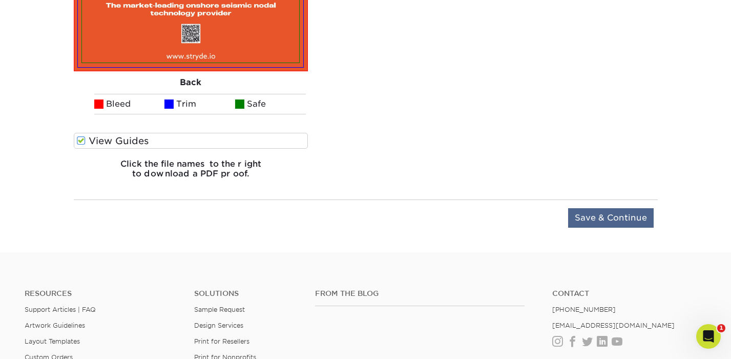
click at [600, 216] on input "Save & Continue" at bounding box center [611, 217] width 86 height 19
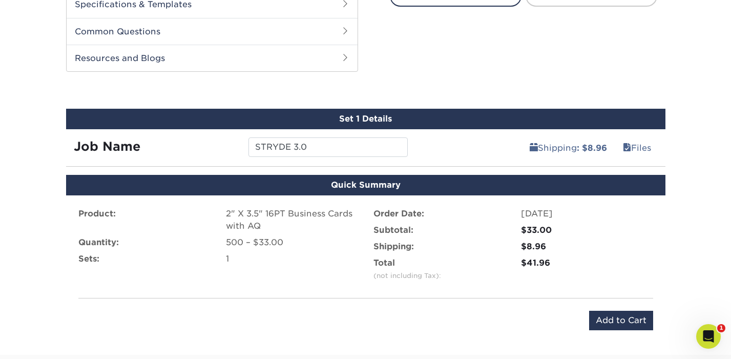
scroll to position [466, 0]
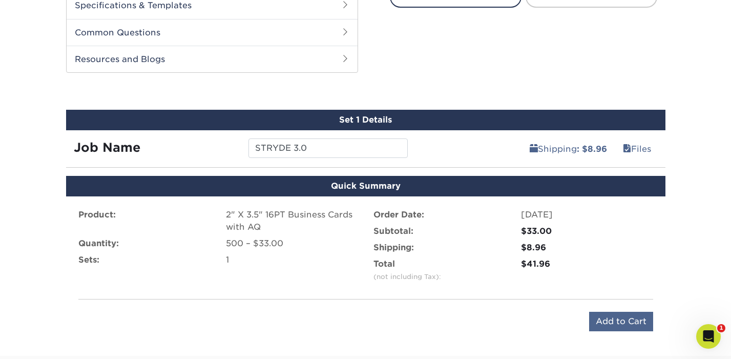
click at [621, 319] on input "Add to Cart" at bounding box center [621, 321] width 64 height 19
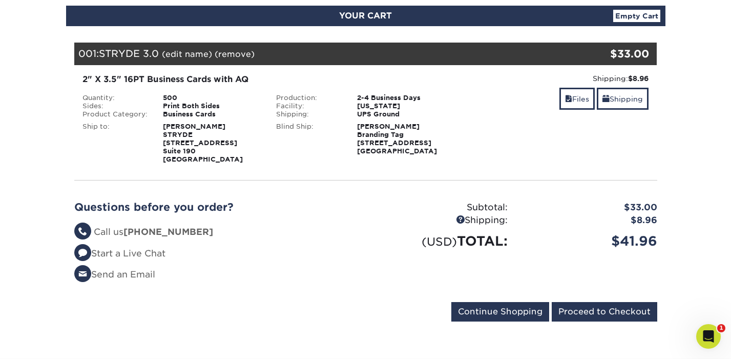
scroll to position [116, 0]
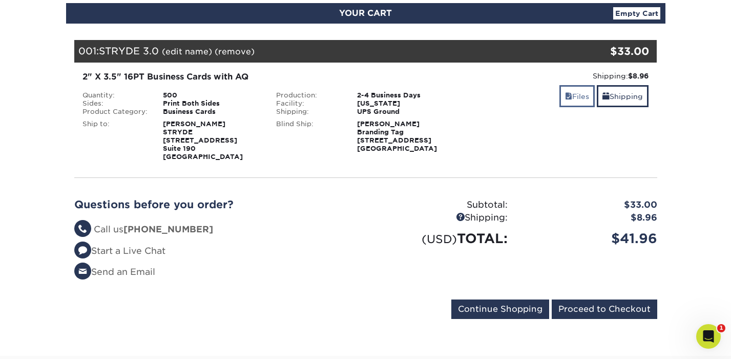
click at [570, 99] on link "Files" at bounding box center [577, 96] width 35 height 22
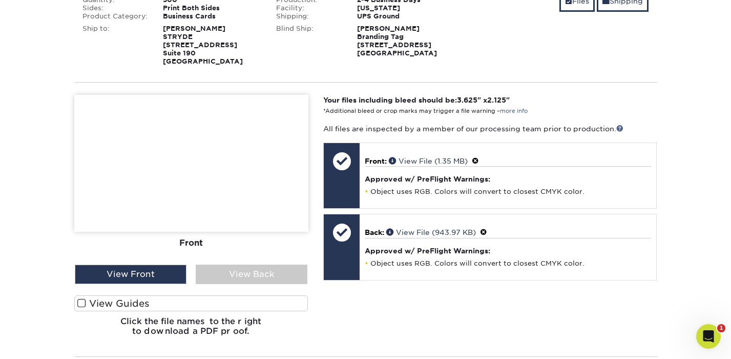
scroll to position [263, 0]
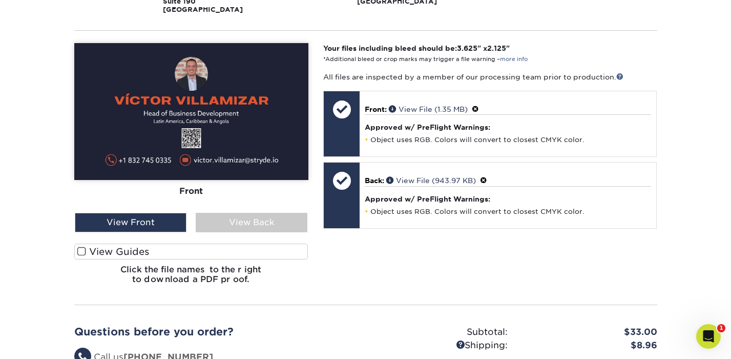
click at [83, 251] on span at bounding box center [81, 251] width 9 height 10
click at [0, 0] on input "View Guides" at bounding box center [0, 0] width 0 height 0
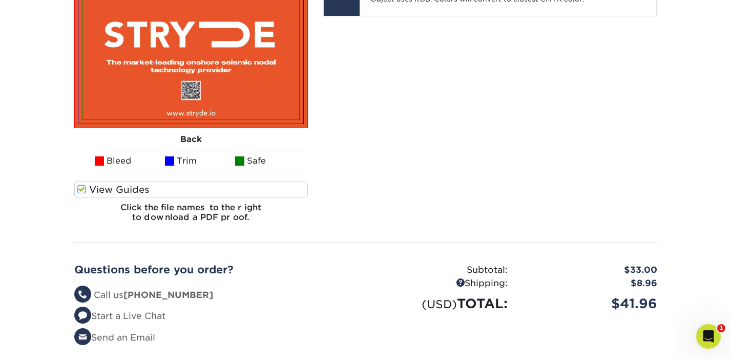
scroll to position [603, 0]
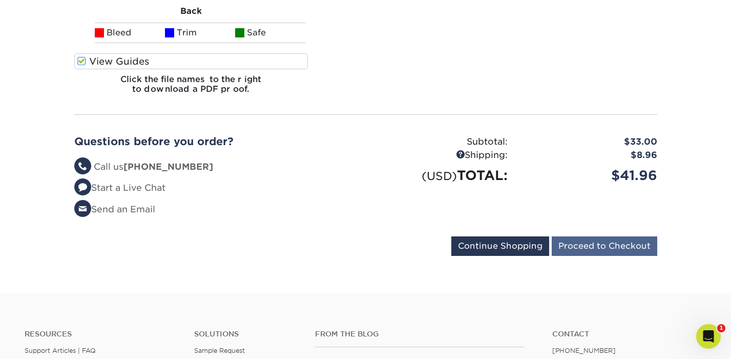
click at [601, 243] on input "Proceed to Checkout" at bounding box center [605, 245] width 106 height 19
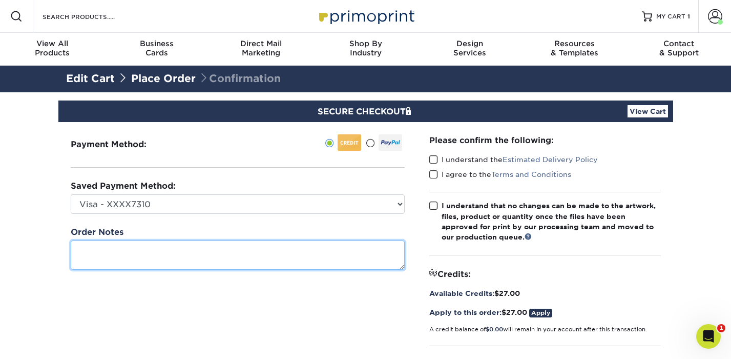
click at [275, 258] on textarea at bounding box center [238, 254] width 334 height 29
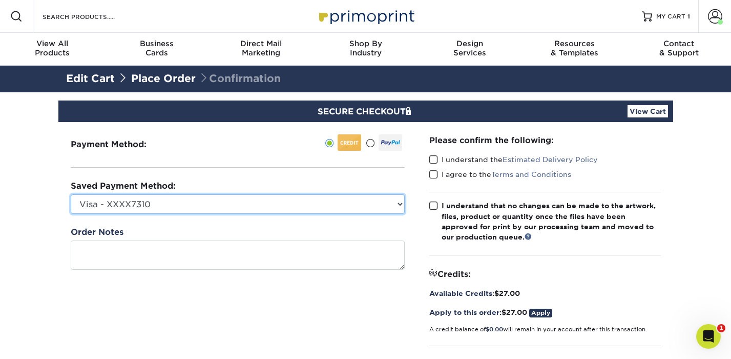
select select
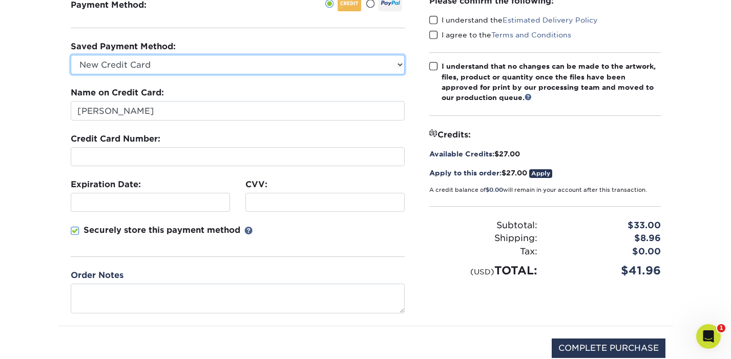
scroll to position [139, 0]
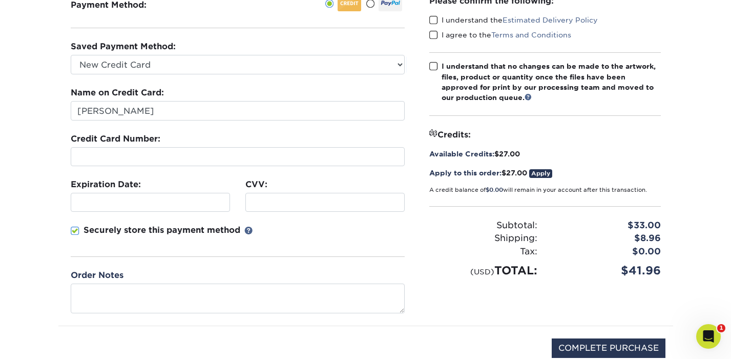
click at [256, 197] on iframe at bounding box center [325, 202] width 150 height 10
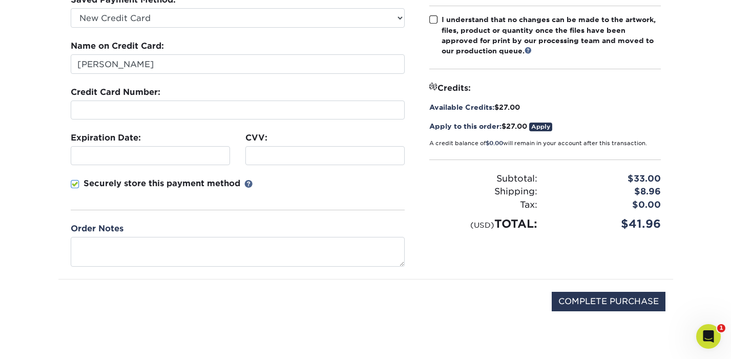
scroll to position [189, 0]
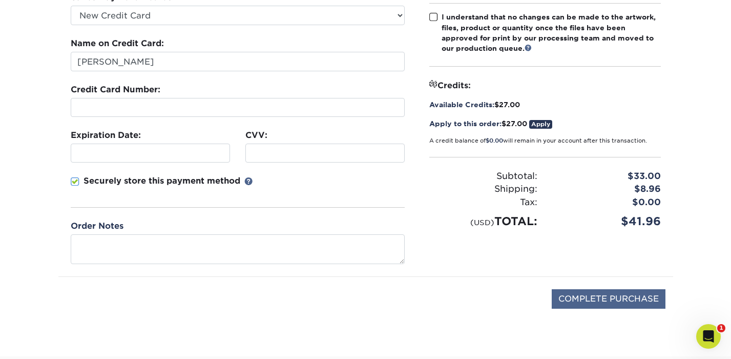
click at [597, 299] on input "COMPLETE PURCHASE" at bounding box center [609, 298] width 114 height 19
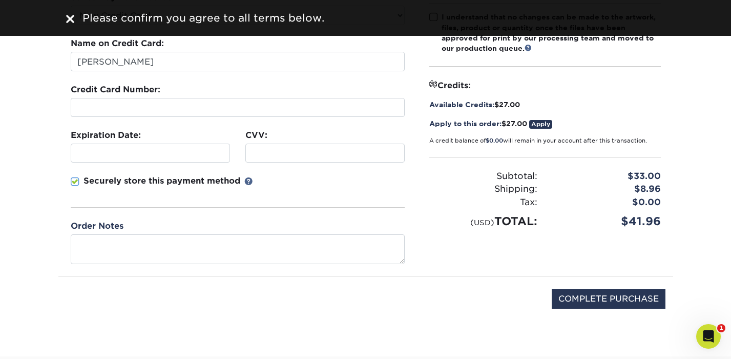
click at [548, 122] on link "Apply" at bounding box center [540, 124] width 23 height 9
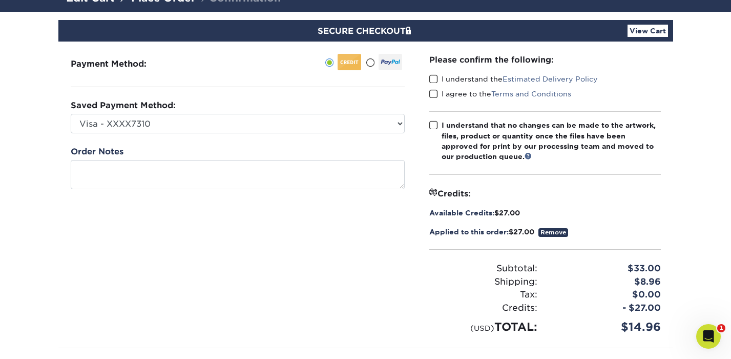
scroll to position [78, 0]
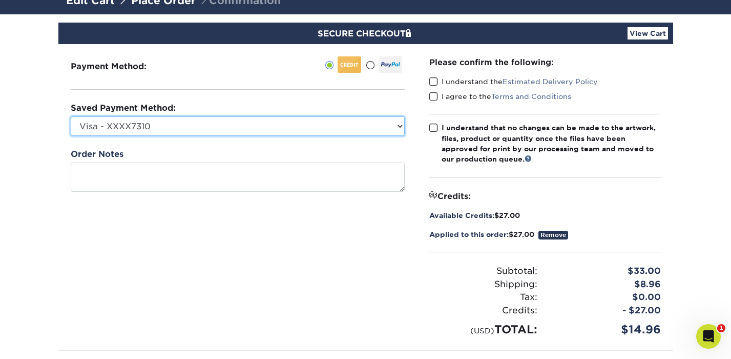
click at [231, 129] on select "Visa - XXXX7310 Visa - XXXX3545 MasterCard - XXXX5486 New Credit Card" at bounding box center [238, 125] width 334 height 19
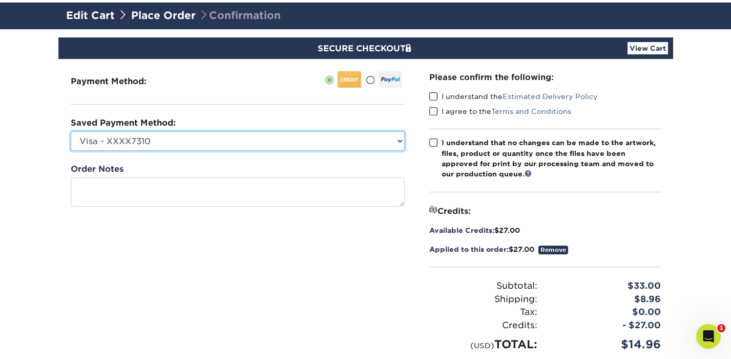
scroll to position [56, 0]
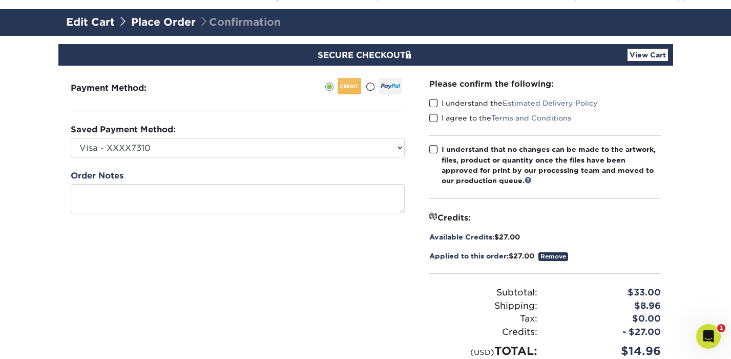
click at [433, 102] on span at bounding box center [433, 103] width 9 height 10
click at [0, 0] on input "I understand the Estimated Delivery Policy" at bounding box center [0, 0] width 0 height 0
click at [433, 118] on span at bounding box center [433, 118] width 9 height 10
click at [0, 0] on input "I agree to the Terms and Conditions" at bounding box center [0, 0] width 0 height 0
click at [431, 146] on span at bounding box center [433, 149] width 9 height 10
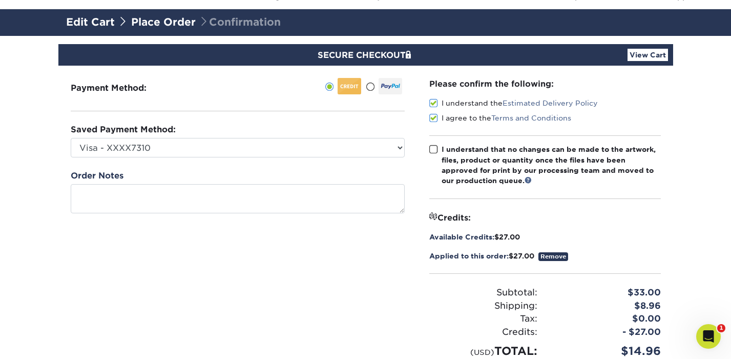
click at [0, 0] on input "I understand that no changes can be made to the artwork, files, product or quan…" at bounding box center [0, 0] width 0 height 0
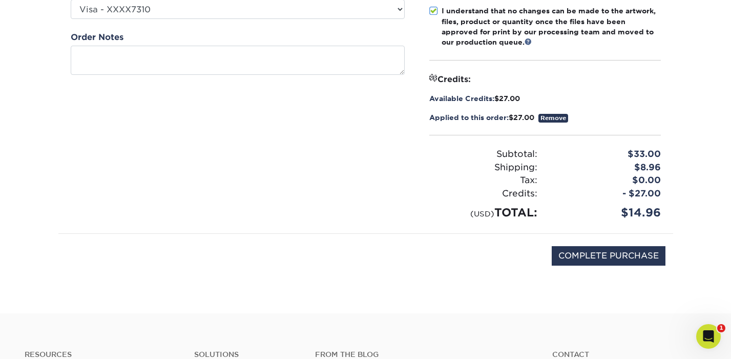
scroll to position [183, 0]
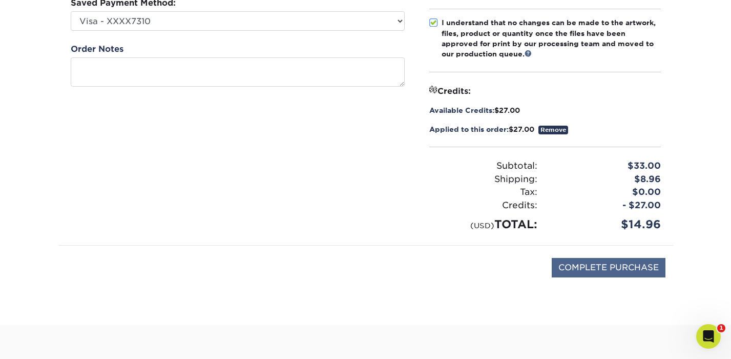
click at [578, 265] on input "COMPLETE PURCHASE" at bounding box center [609, 267] width 114 height 19
type input "PROCESSING, PLEASE WAIT..."
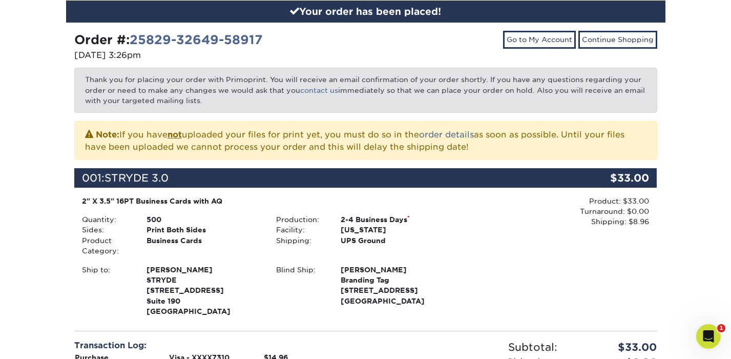
scroll to position [91, 0]
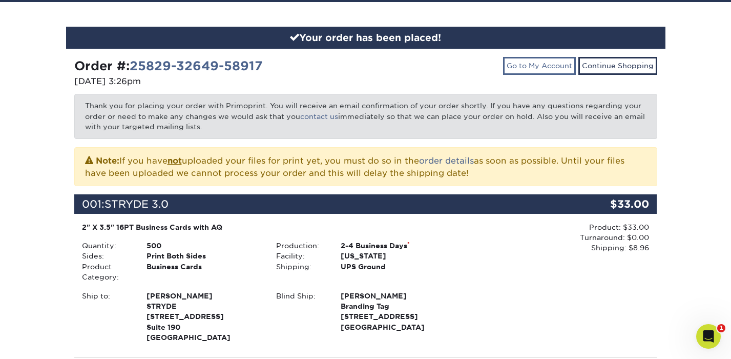
click at [537, 69] on link "Go to My Account" at bounding box center [539, 65] width 73 height 17
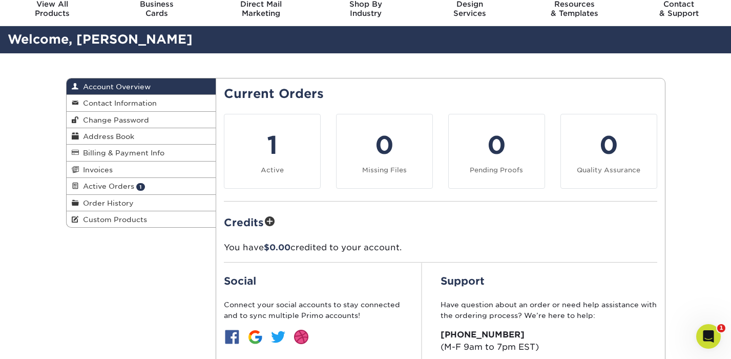
scroll to position [39, 0]
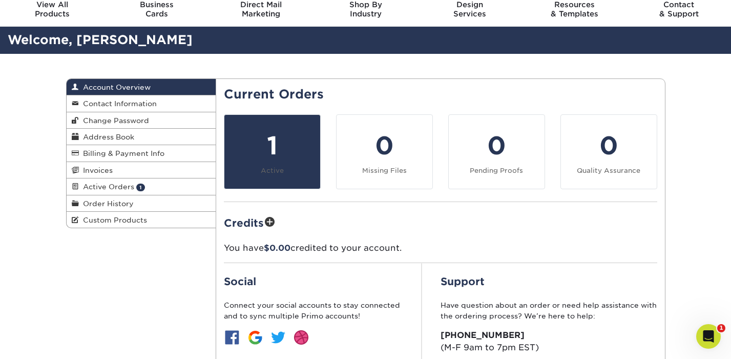
click at [266, 161] on div "1" at bounding box center [273, 145] width 84 height 37
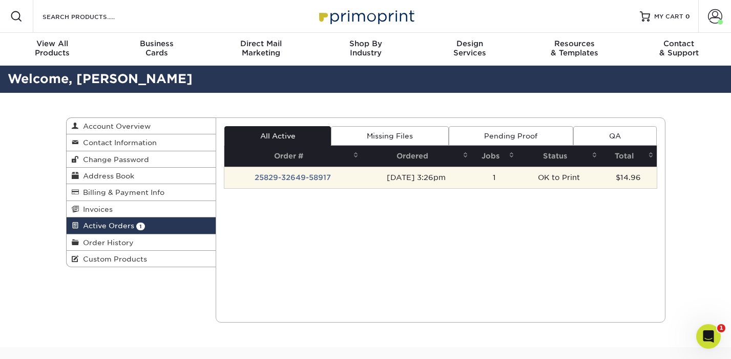
click at [315, 176] on td "25829-32649-58917" at bounding box center [292, 178] width 137 height 22
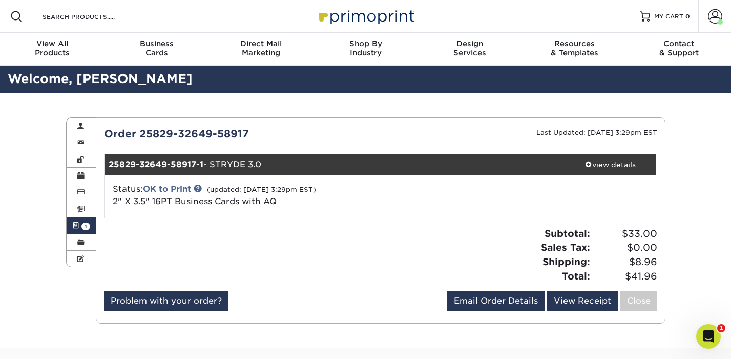
scroll to position [44, 0]
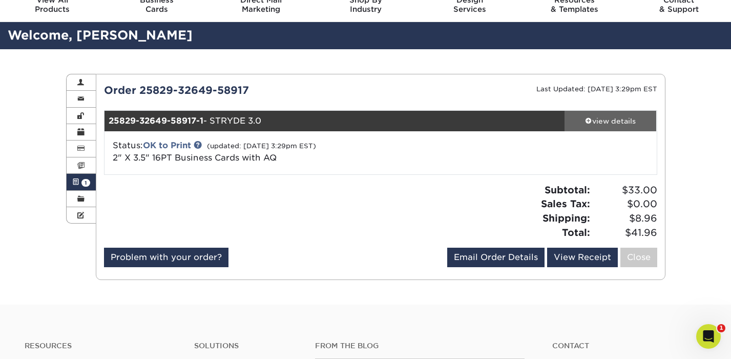
click at [595, 119] on div "view details" at bounding box center [611, 121] width 92 height 10
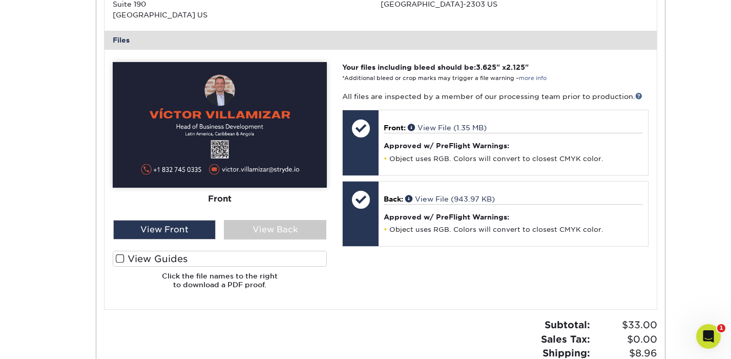
scroll to position [404, 0]
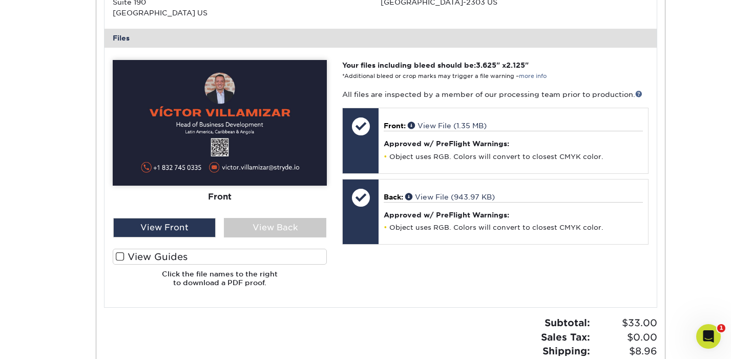
click at [119, 254] on span at bounding box center [120, 257] width 9 height 10
click at [0, 0] on input "View Guides" at bounding box center [0, 0] width 0 height 0
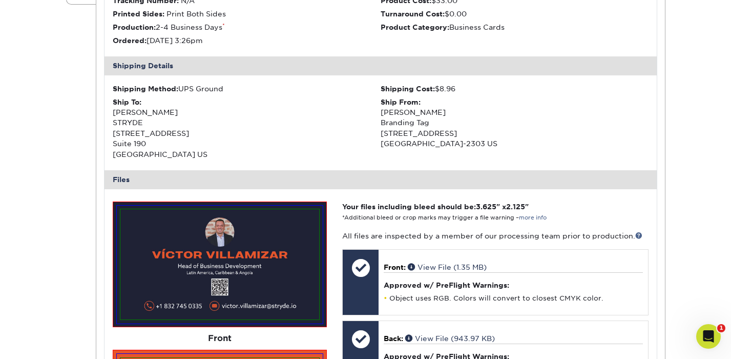
scroll to position [299, 0]
